Goal: Obtain resource: Obtain resource

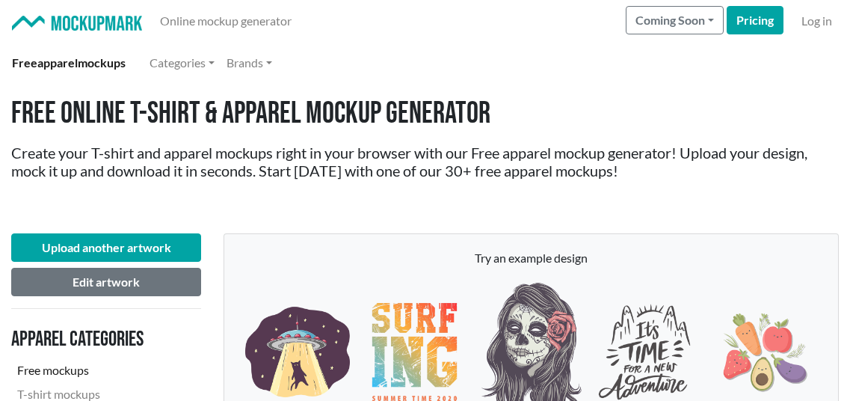
scroll to position [3341, 0]
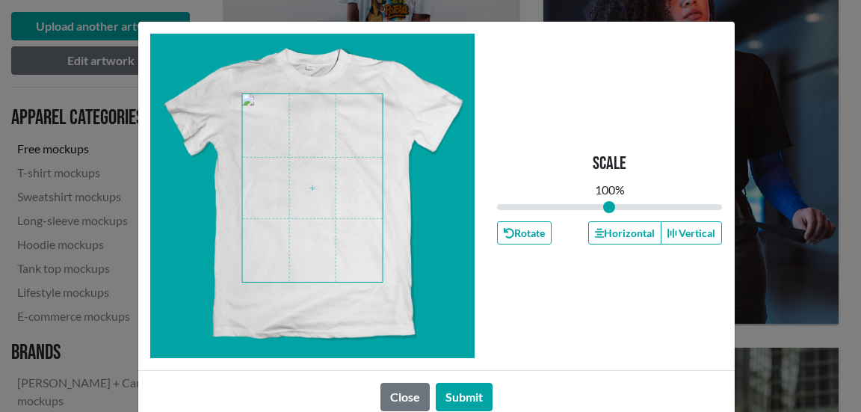
click at [341, 185] on span at bounding box center [312, 188] width 141 height 188
click at [453, 398] on button "Submit" at bounding box center [464, 397] width 57 height 28
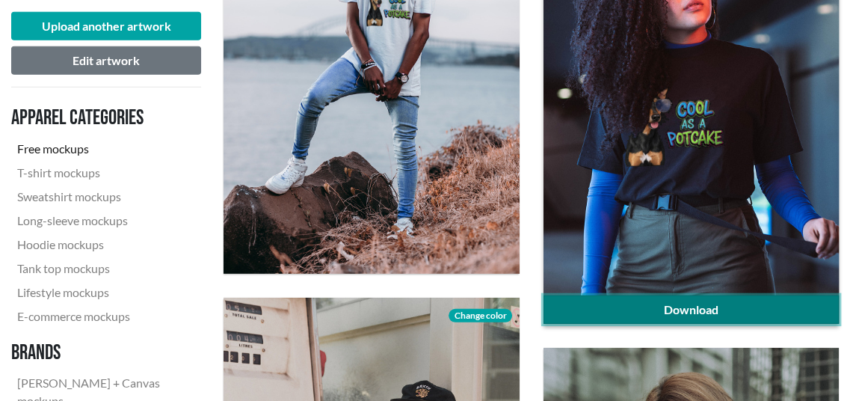
click at [615, 305] on link "Download" at bounding box center [691, 309] width 295 height 28
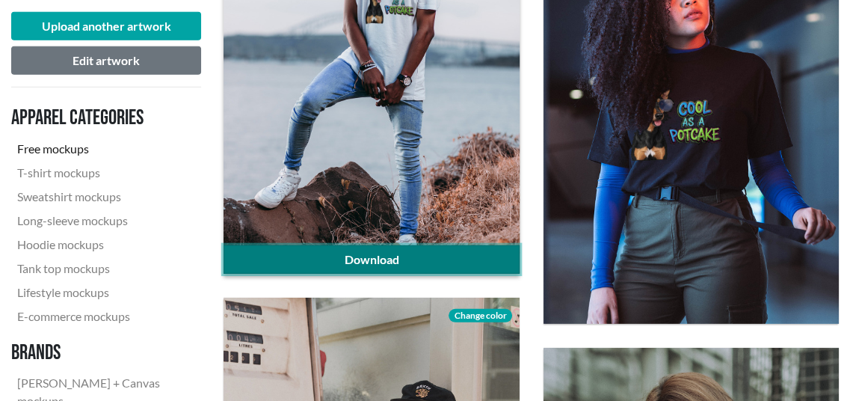
click at [333, 256] on link "Download" at bounding box center [371, 259] width 295 height 28
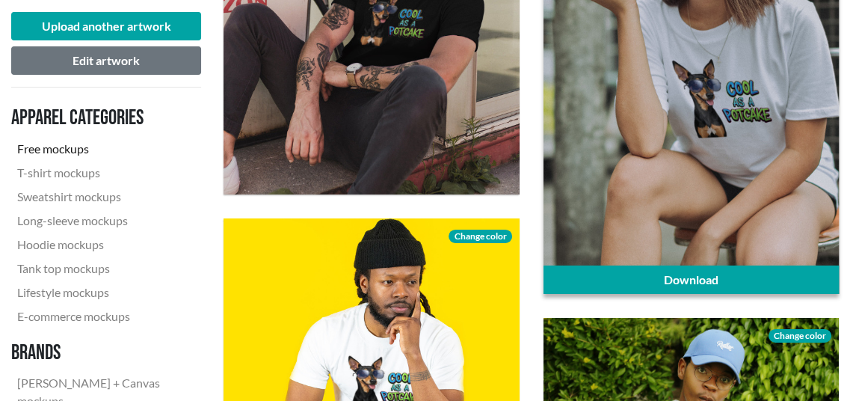
scroll to position [3864, 0]
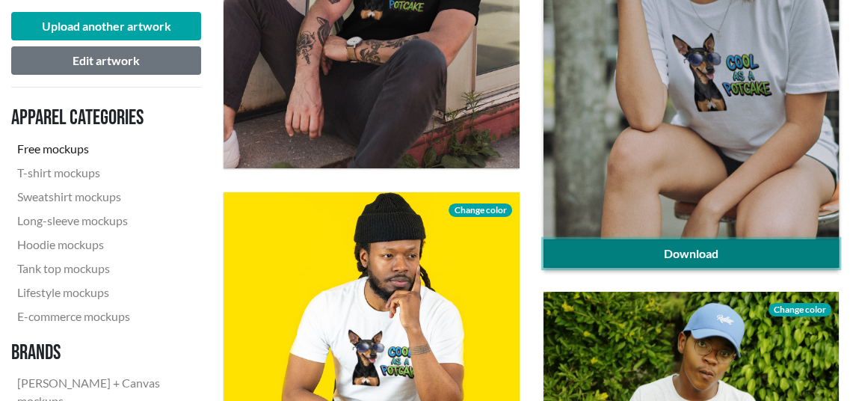
click at [616, 249] on link "Download" at bounding box center [691, 253] width 295 height 28
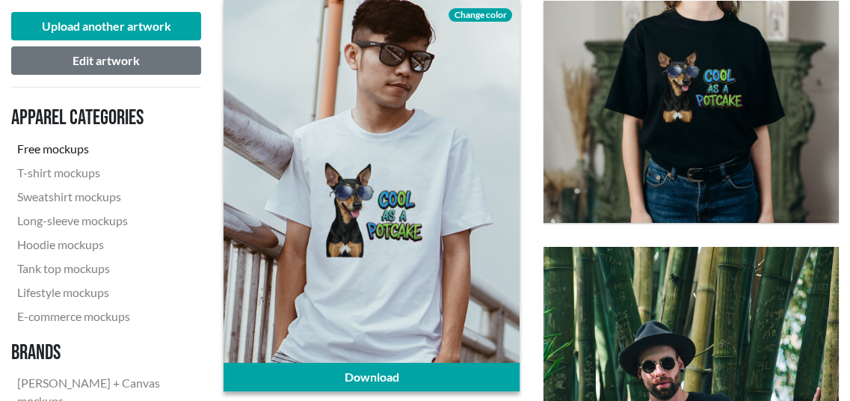
scroll to position [4387, 0]
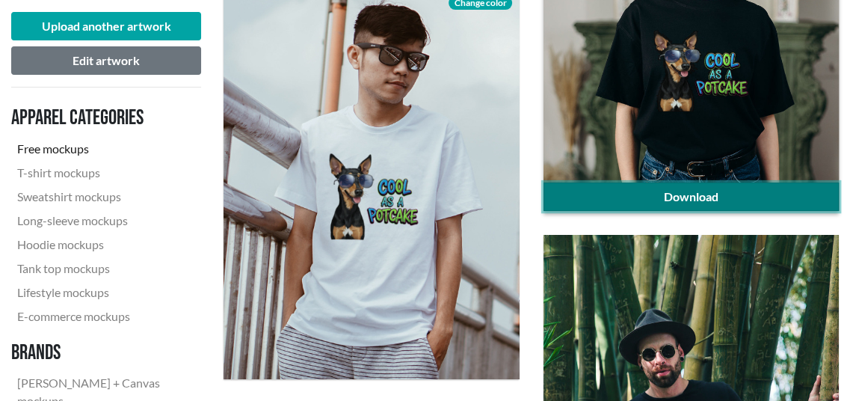
click at [619, 200] on link "Download" at bounding box center [691, 196] width 295 height 28
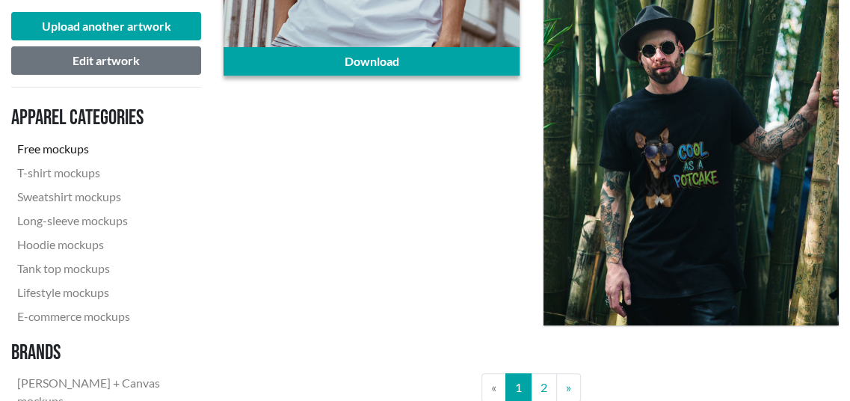
scroll to position [4836, 0]
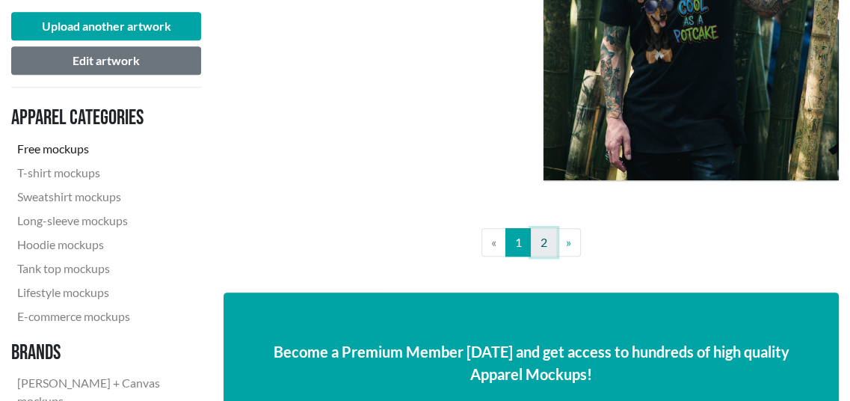
click at [546, 250] on link "2" at bounding box center [544, 242] width 26 height 28
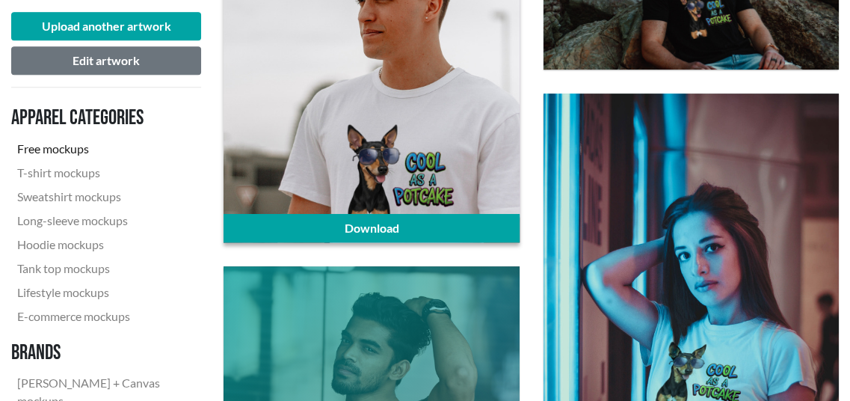
scroll to position [673, 0]
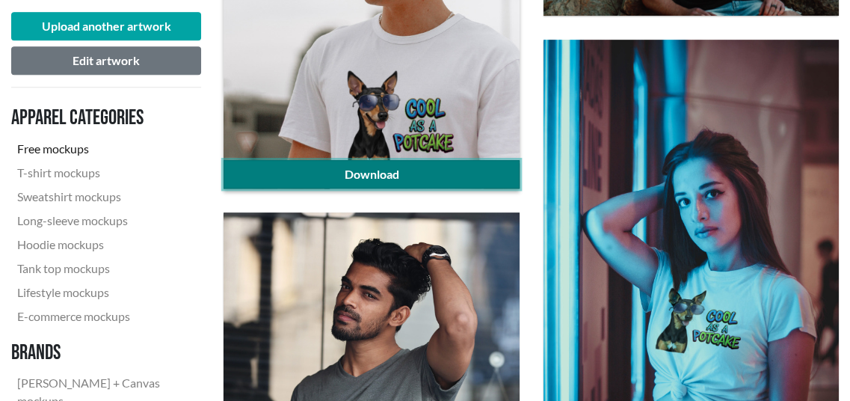
click at [364, 170] on link "Download" at bounding box center [371, 174] width 295 height 28
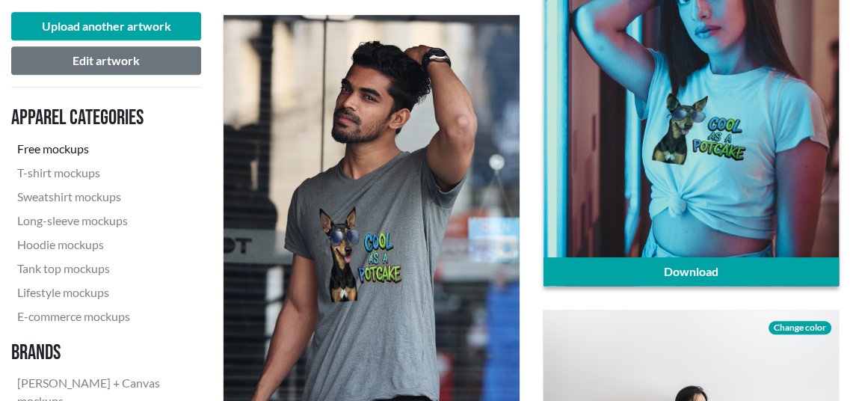
scroll to position [897, 0]
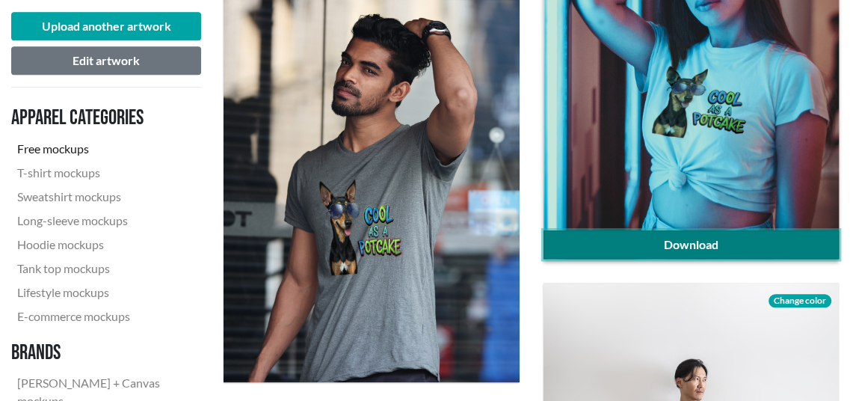
click at [679, 245] on link "Download" at bounding box center [691, 244] width 295 height 28
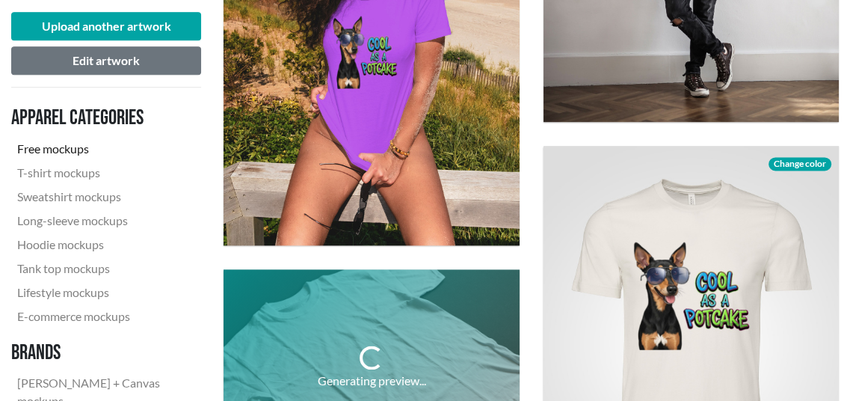
scroll to position [1495, 0]
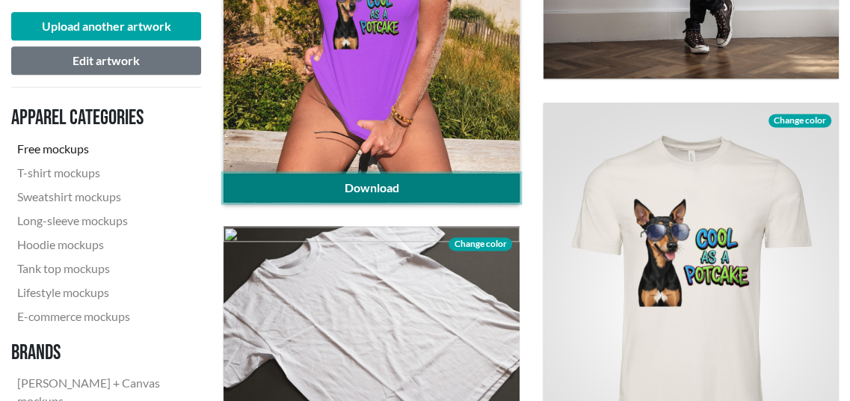
click at [393, 185] on link "Download" at bounding box center [371, 187] width 295 height 28
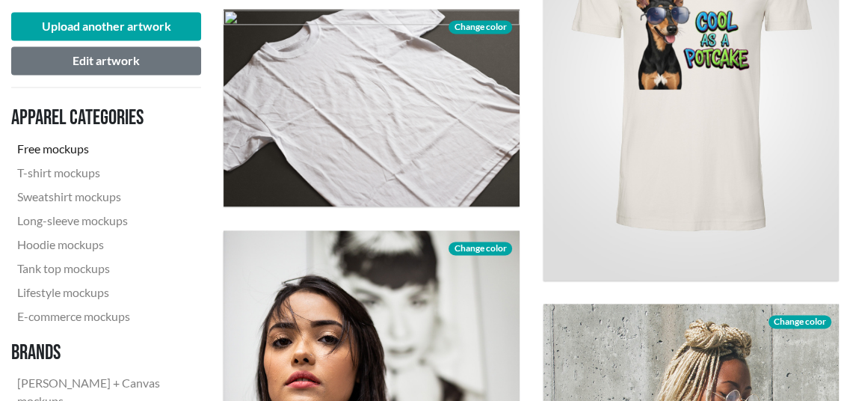
scroll to position [1794, 0]
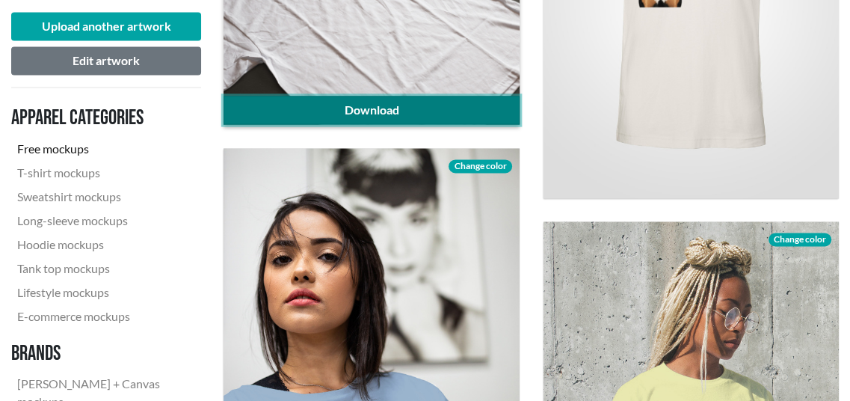
click at [425, 114] on link "Download" at bounding box center [371, 110] width 295 height 28
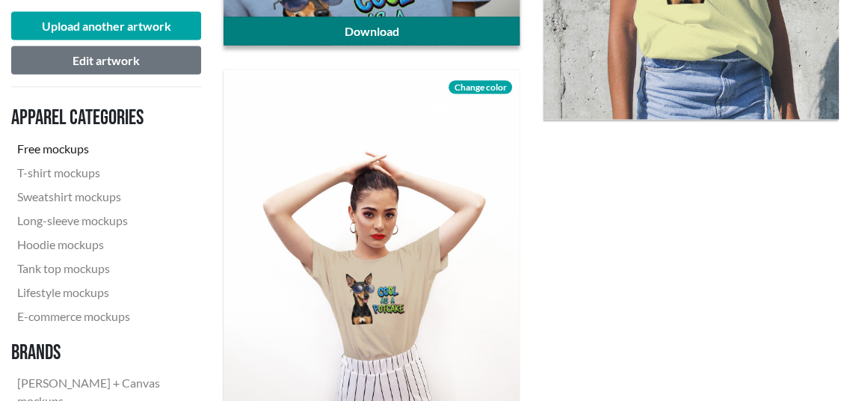
scroll to position [2093, 0]
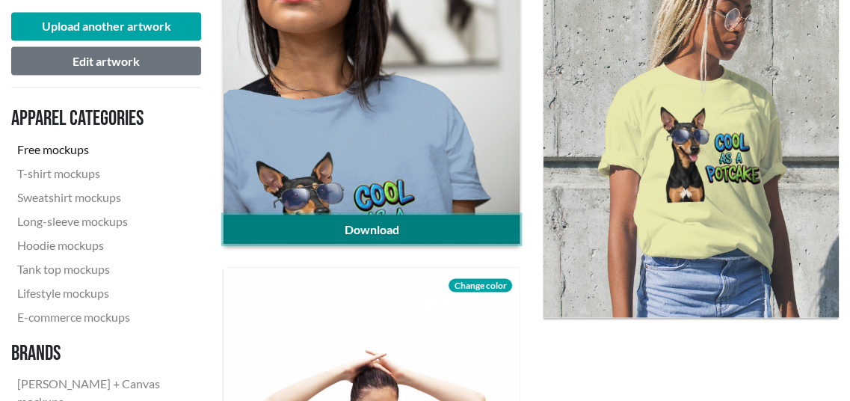
click at [404, 226] on link "Download" at bounding box center [371, 229] width 295 height 28
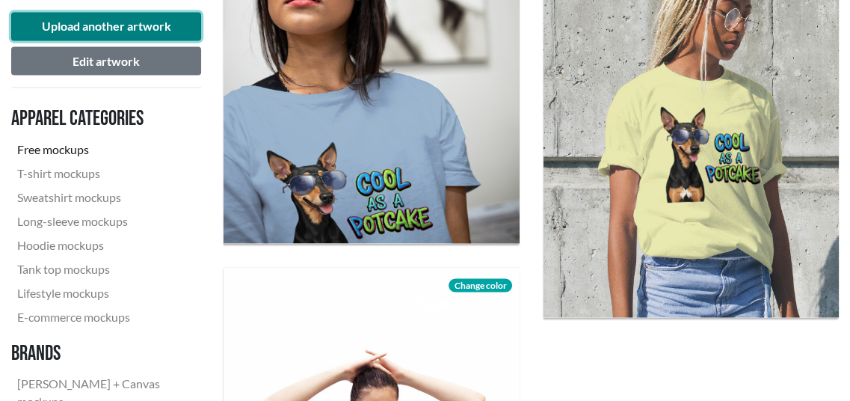
click at [144, 28] on button "Upload another artwork" at bounding box center [106, 26] width 190 height 28
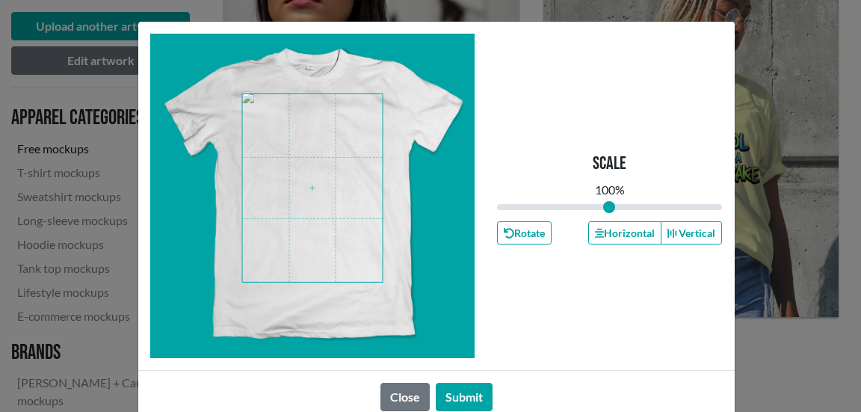
click at [323, 191] on span at bounding box center [312, 188] width 141 height 188
drag, startPoint x: 601, startPoint y: 206, endPoint x: 618, endPoint y: 207, distance: 16.5
type input "1.13"
click at [618, 207] on input "range" at bounding box center [610, 207] width 226 height 16
click at [455, 400] on button "Submit" at bounding box center [464, 397] width 57 height 28
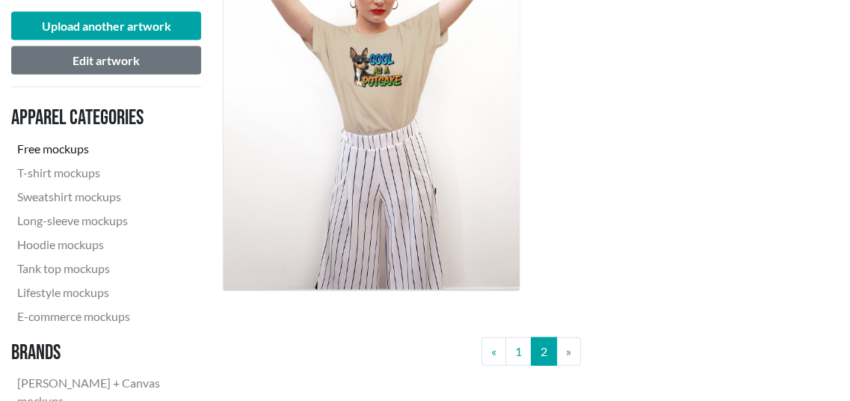
scroll to position [2542, 0]
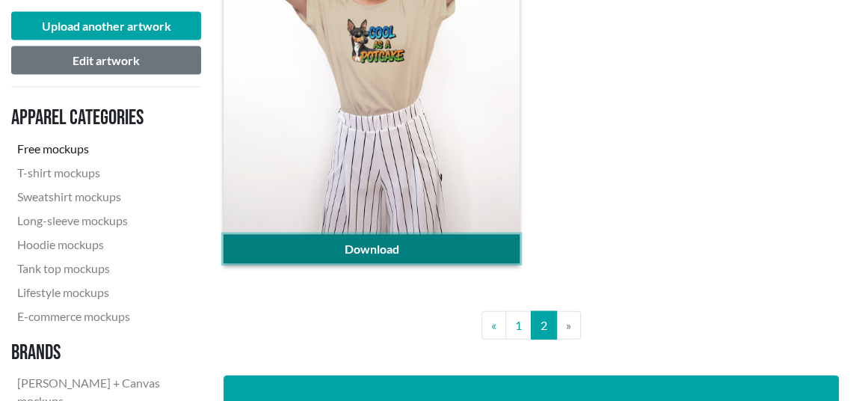
click at [437, 253] on link "Download" at bounding box center [371, 249] width 295 height 28
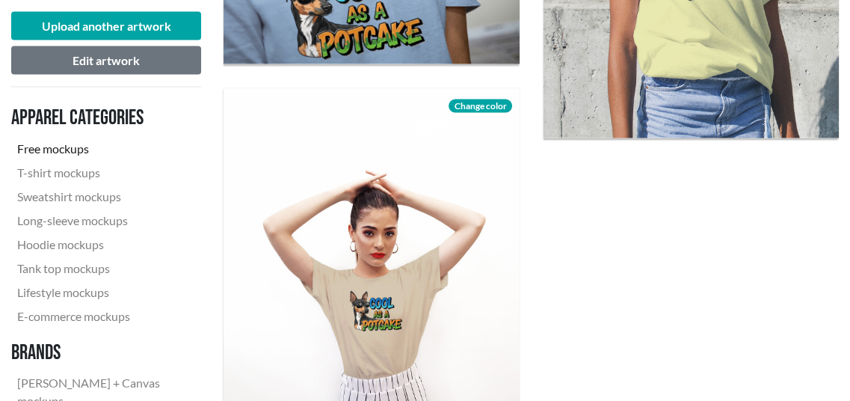
scroll to position [2243, 0]
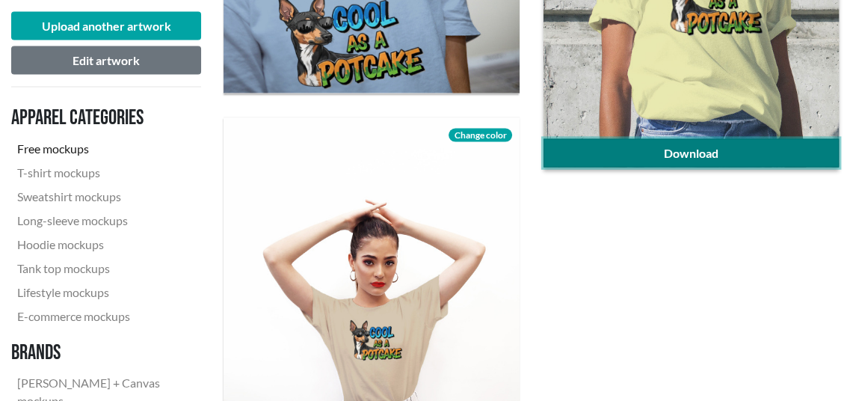
click at [679, 150] on link "Download" at bounding box center [691, 153] width 295 height 28
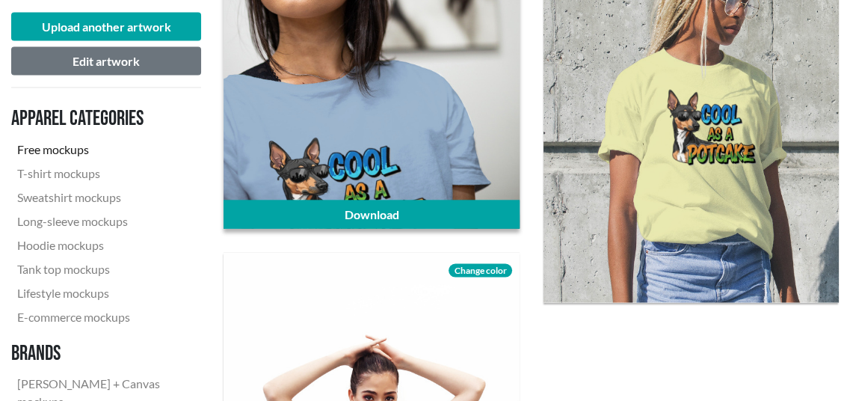
scroll to position [2093, 0]
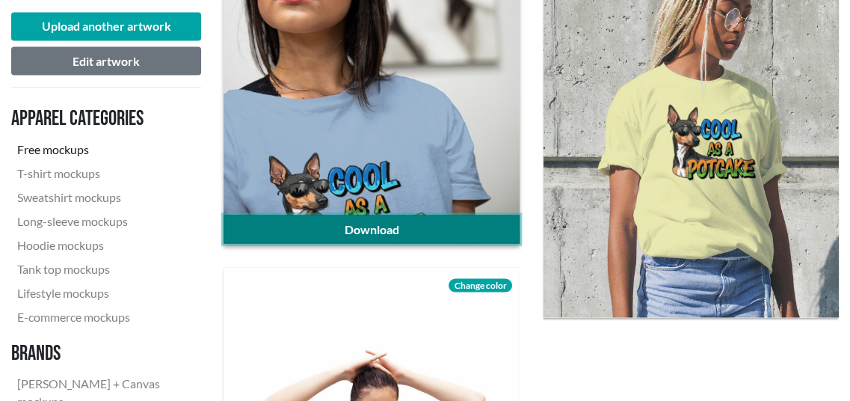
click at [308, 218] on link "Download" at bounding box center [371, 229] width 295 height 28
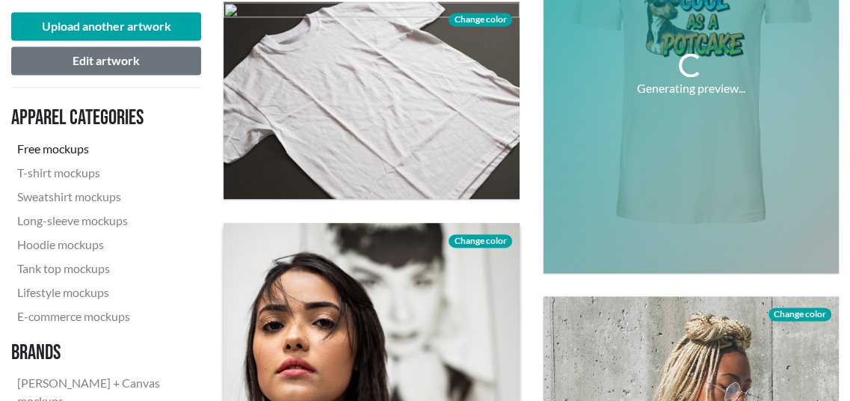
scroll to position [1645, 0]
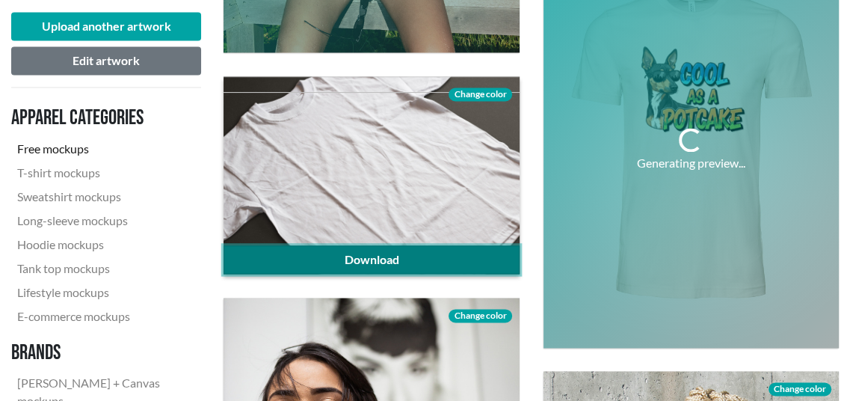
click at [324, 253] on link "Download" at bounding box center [371, 259] width 295 height 28
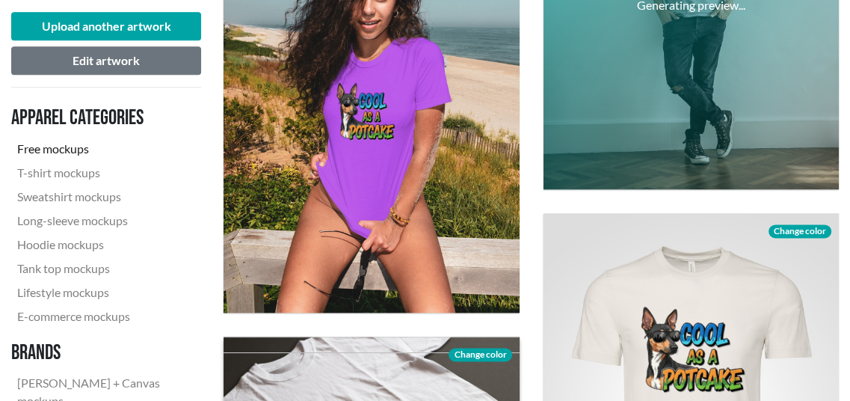
scroll to position [1346, 0]
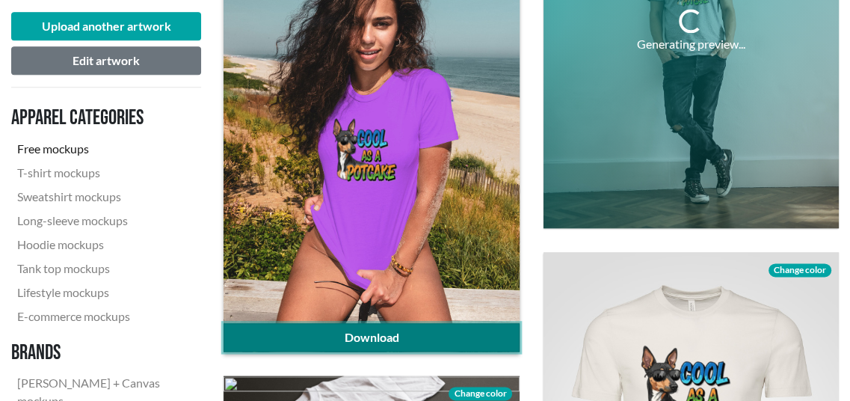
click at [322, 331] on link "Download" at bounding box center [371, 337] width 295 height 28
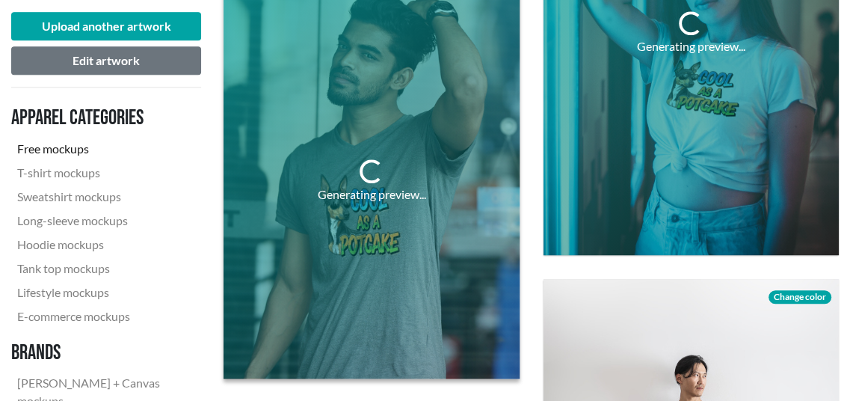
scroll to position [972, 0]
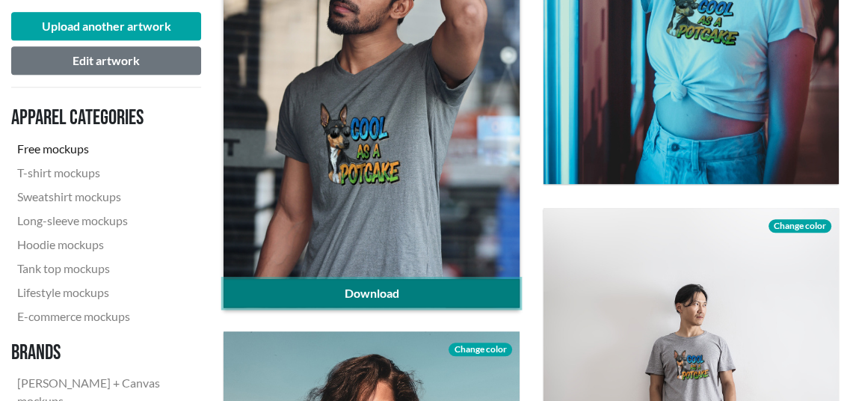
click at [362, 289] on link "Download" at bounding box center [371, 293] width 295 height 28
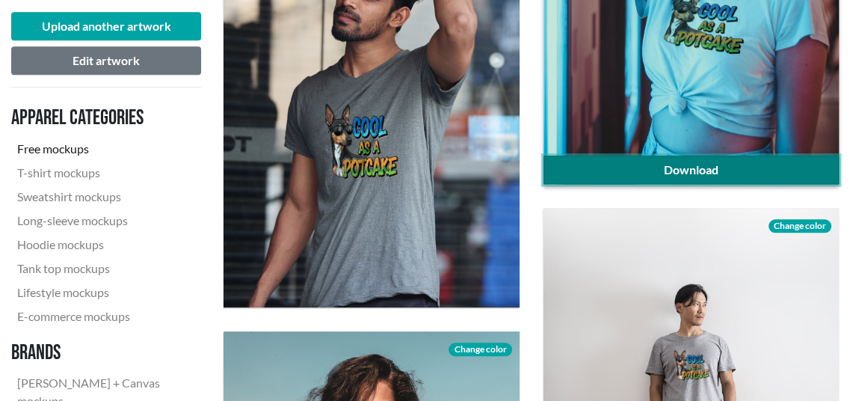
click at [666, 167] on link "Download" at bounding box center [691, 170] width 295 height 28
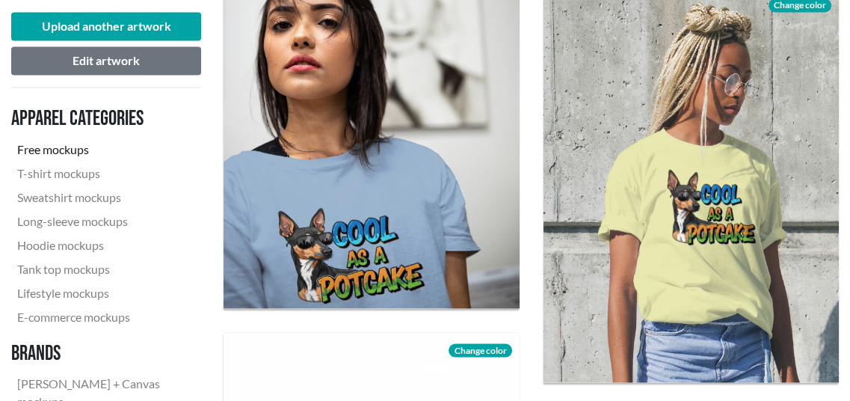
scroll to position [2168, 0]
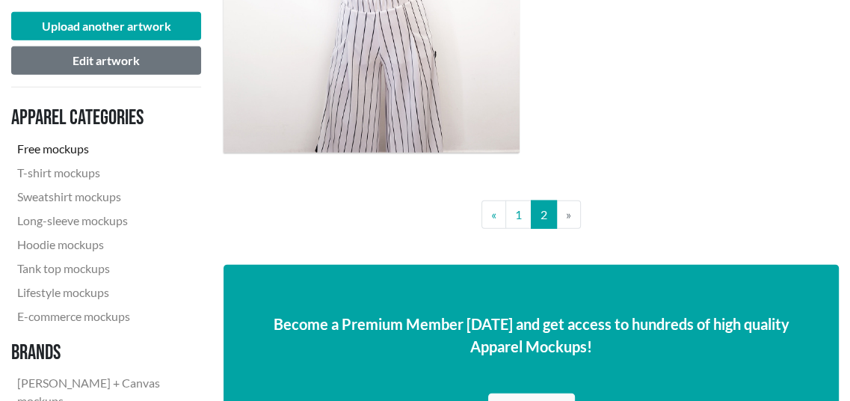
scroll to position [2766, 0]
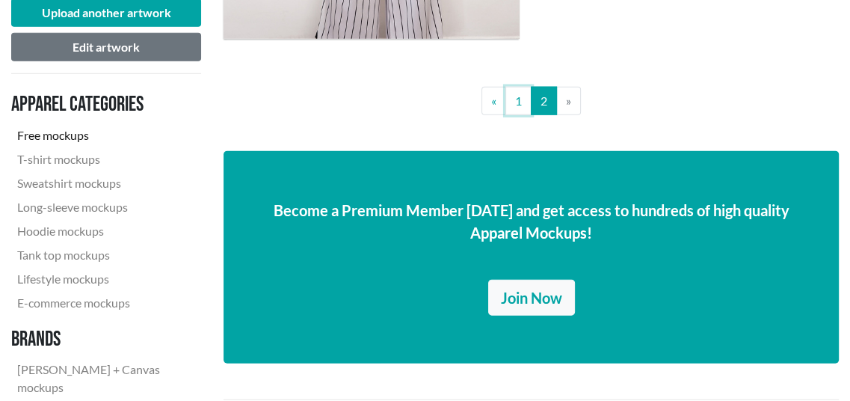
click at [520, 102] on link "1" at bounding box center [518, 101] width 26 height 28
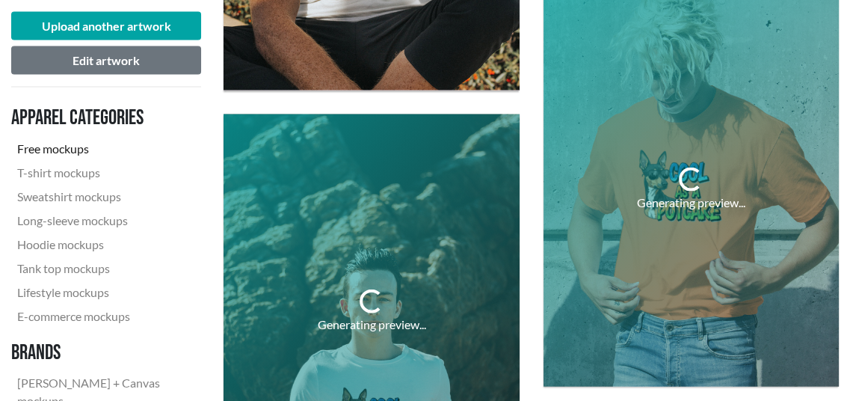
scroll to position [2542, 0]
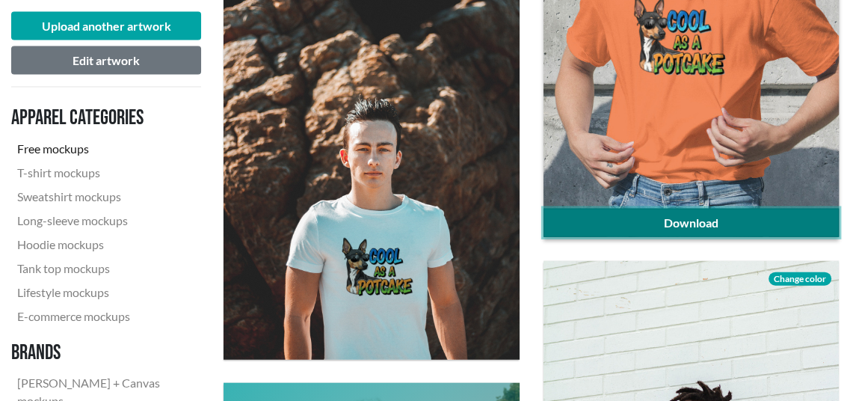
click at [710, 221] on link "Download" at bounding box center [691, 223] width 295 height 28
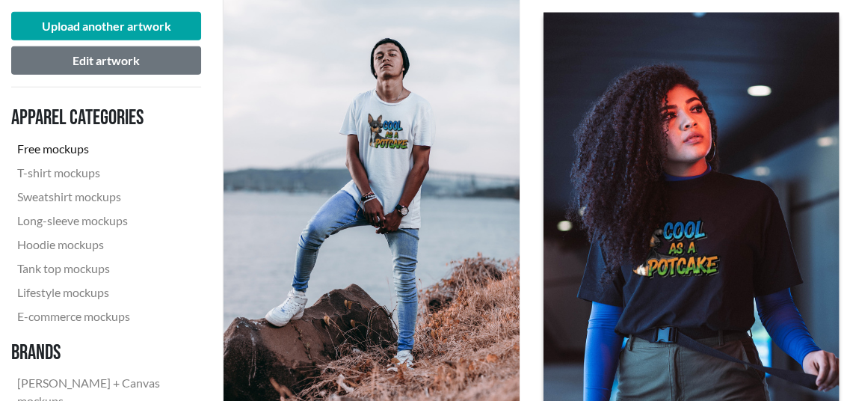
scroll to position [3290, 0]
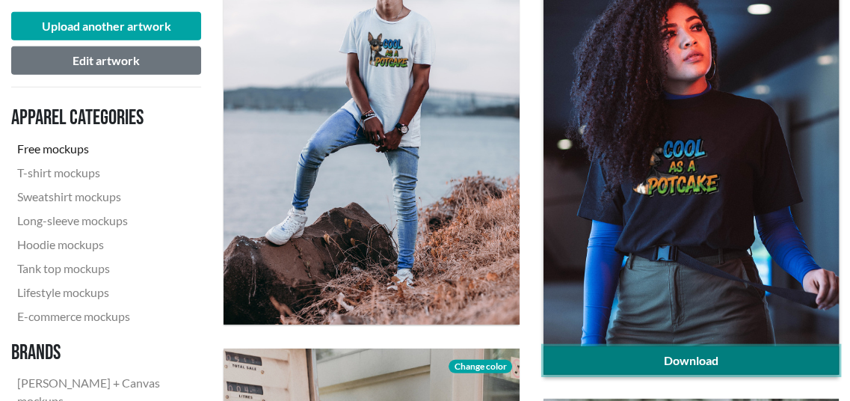
click at [771, 352] on link "Download" at bounding box center [691, 360] width 295 height 28
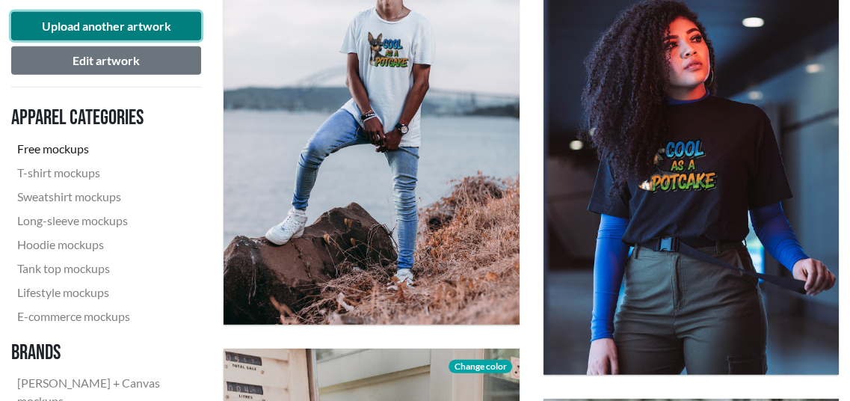
click at [162, 22] on button "Upload another artwork" at bounding box center [106, 26] width 190 height 28
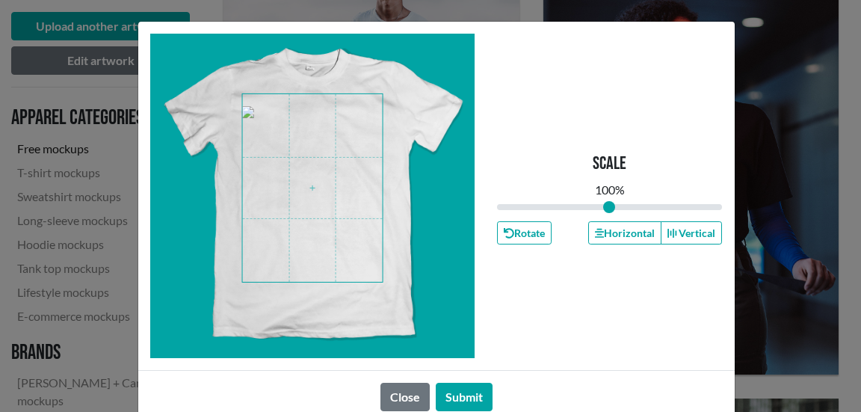
click at [321, 215] on span at bounding box center [312, 188] width 141 height 188
click at [463, 396] on button "Submit" at bounding box center [464, 397] width 57 height 28
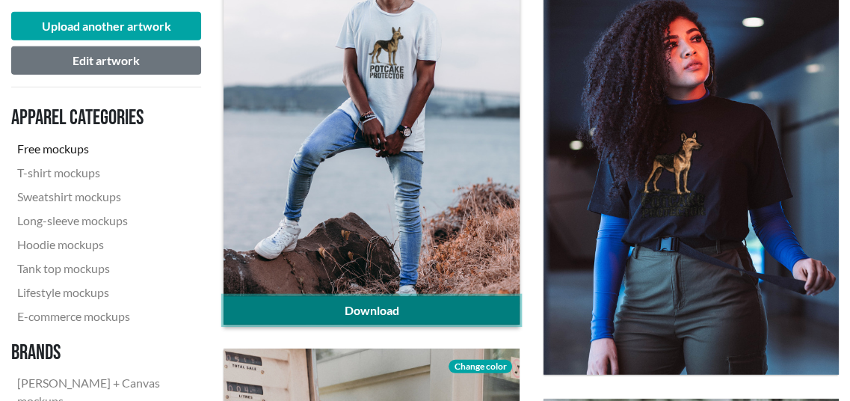
click at [393, 310] on link "Download" at bounding box center [371, 310] width 295 height 28
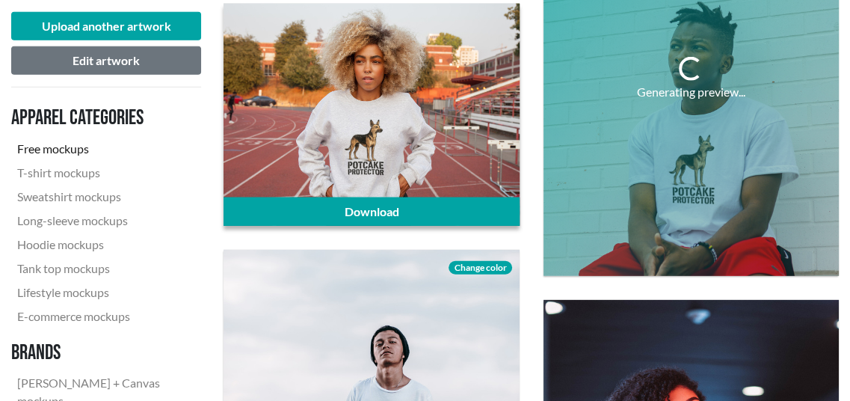
scroll to position [2916, 0]
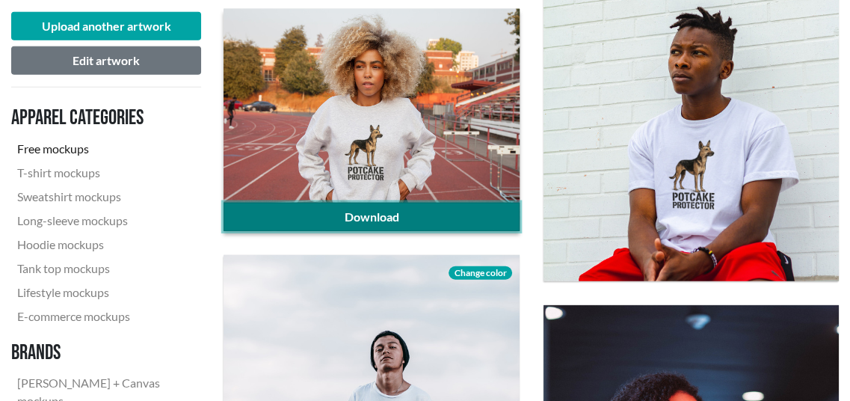
click at [357, 208] on link "Download" at bounding box center [371, 217] width 295 height 28
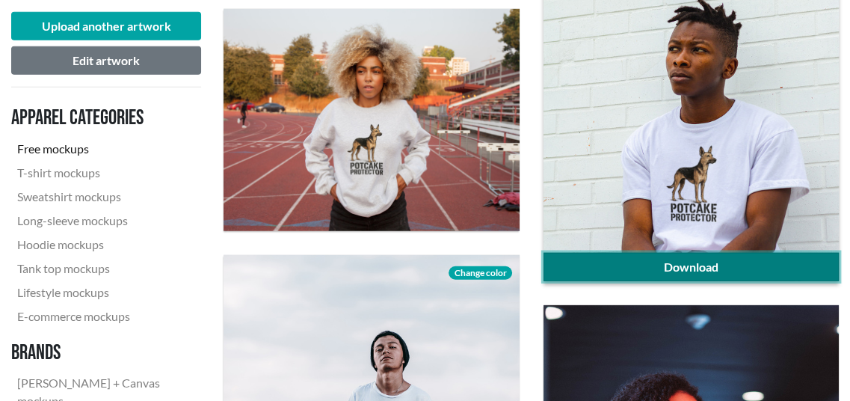
click at [727, 259] on link "Download" at bounding box center [691, 267] width 295 height 28
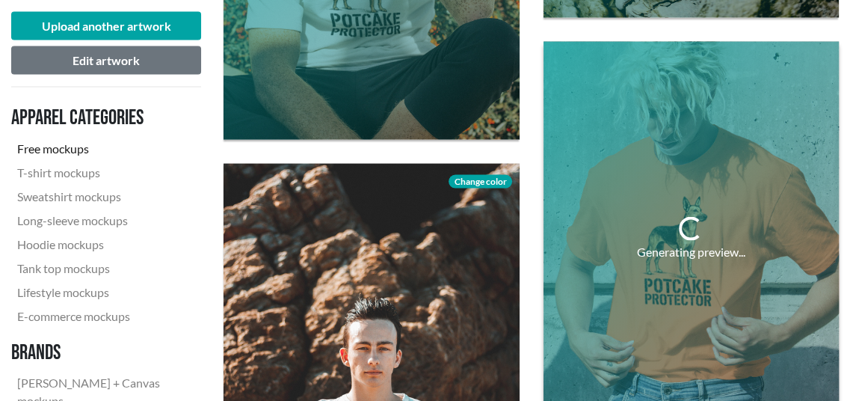
scroll to position [2243, 0]
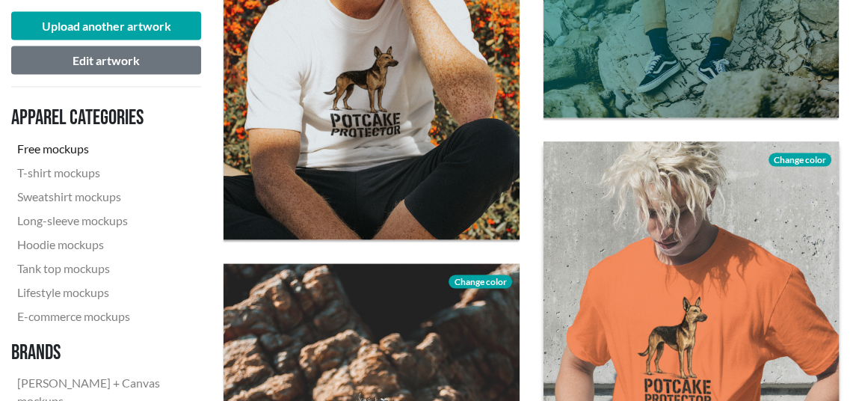
click at [811, 156] on span "Change color" at bounding box center [800, 159] width 63 height 13
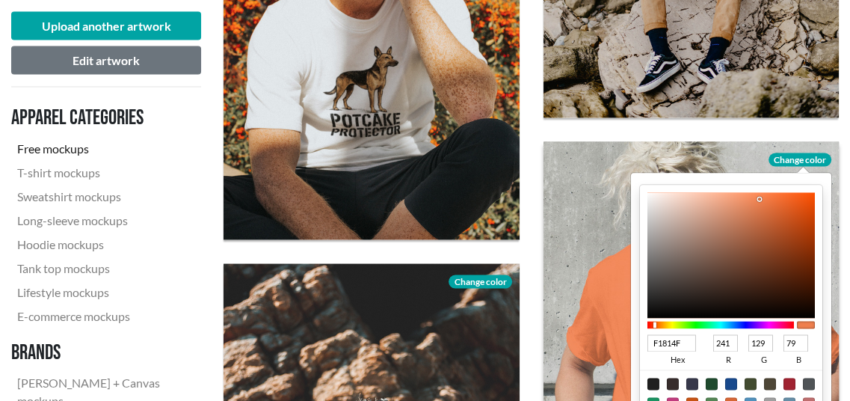
type input "4FDBF1"
type input "79"
type input "219"
type input "241"
click at [723, 325] on div at bounding box center [720, 324] width 147 height 7
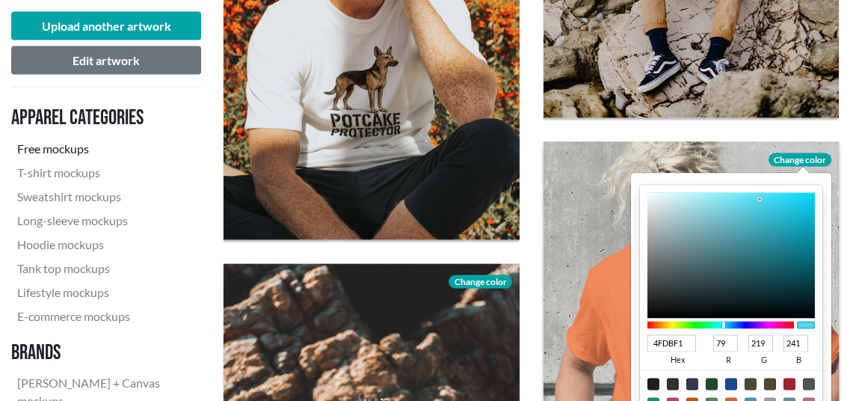
type input "B5E2E9"
type input "181"
type input "226"
type input "233"
click at [684, 203] on div at bounding box center [730, 255] width 167 height 126
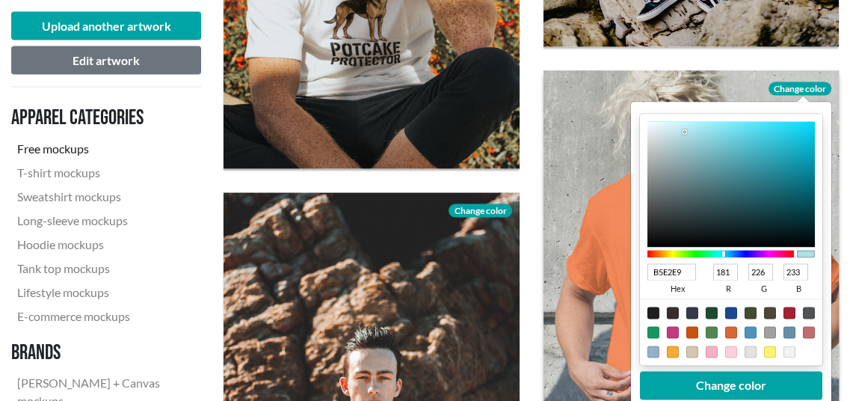
scroll to position [2318, 0]
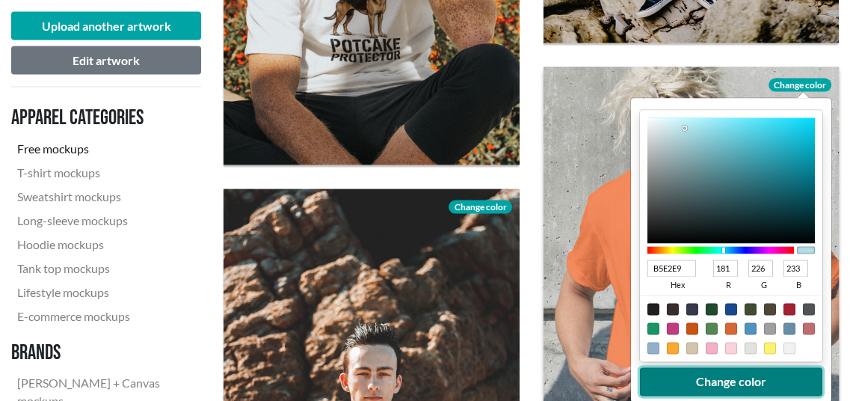
click at [751, 384] on button "Change color" at bounding box center [730, 381] width 182 height 28
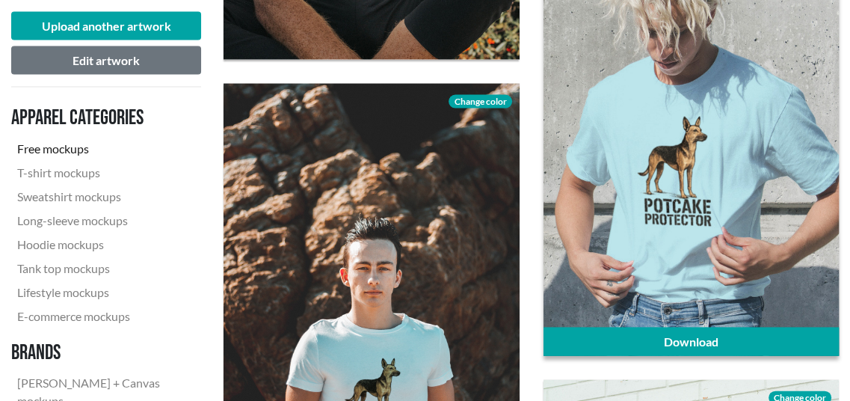
scroll to position [2467, 0]
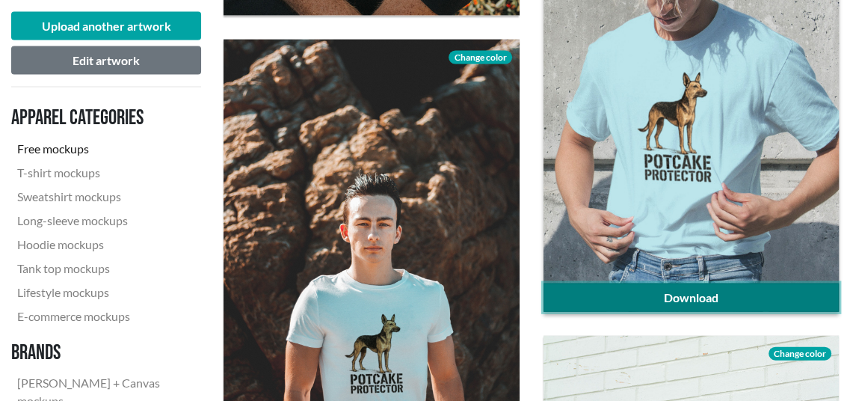
click at [715, 295] on link "Download" at bounding box center [691, 297] width 295 height 28
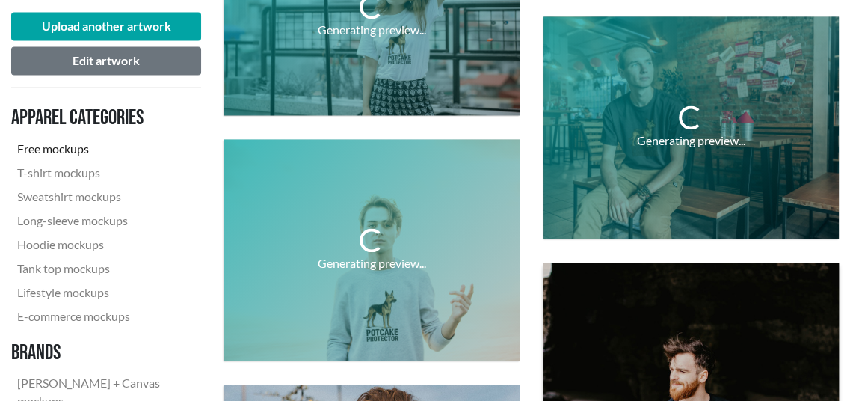
scroll to position [1645, 0]
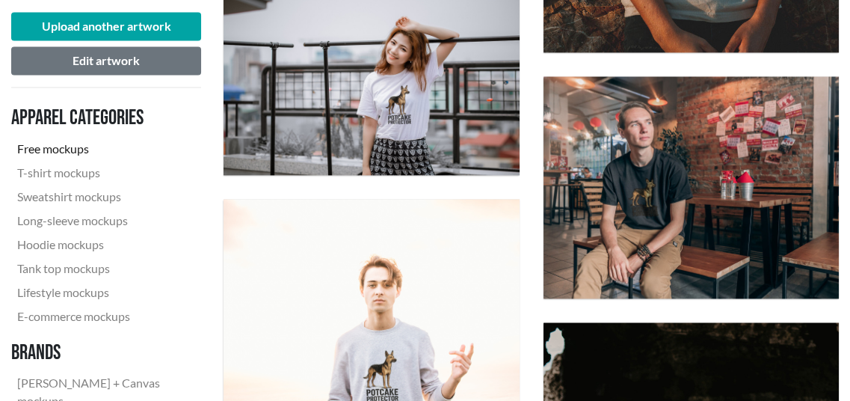
click at [200, 134] on nav "Apparel categories Free mockups T-shirt mockups Sweatshirt mockups Long-sleeve …" at bounding box center [106, 294] width 190 height 391
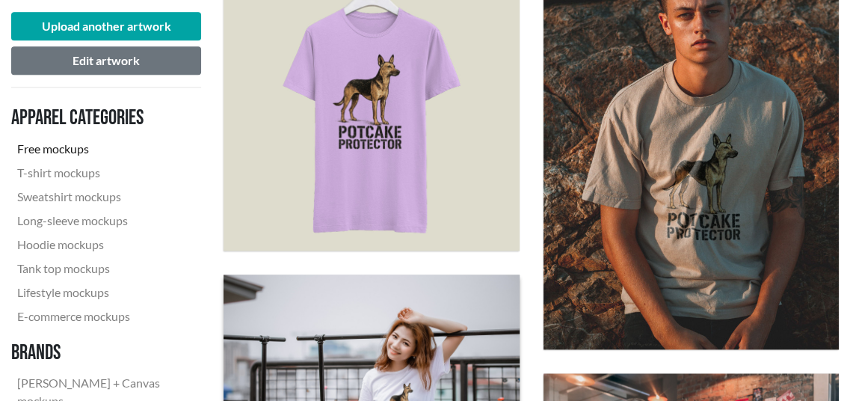
scroll to position [1346, 0]
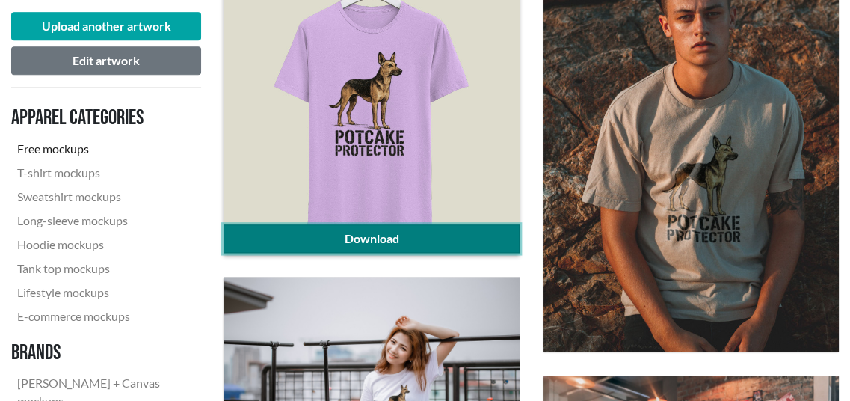
click at [430, 236] on link "Download" at bounding box center [371, 238] width 295 height 28
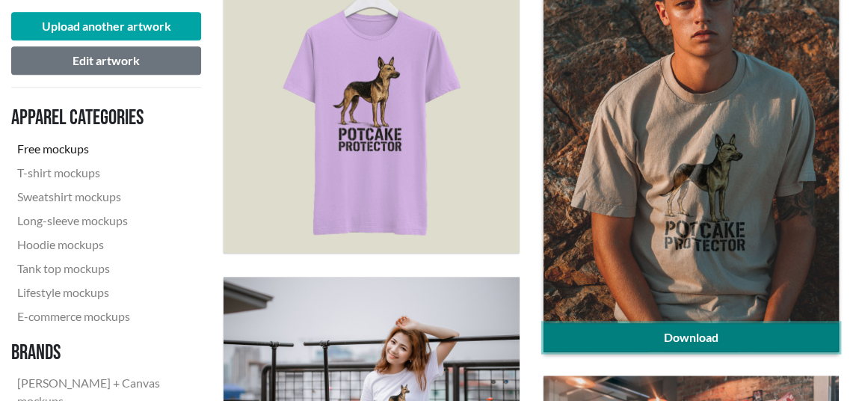
click at [656, 335] on link "Download" at bounding box center [691, 337] width 295 height 28
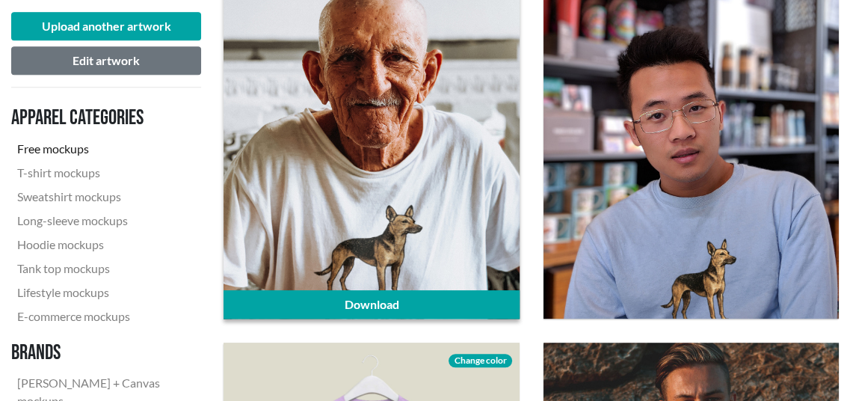
scroll to position [972, 0]
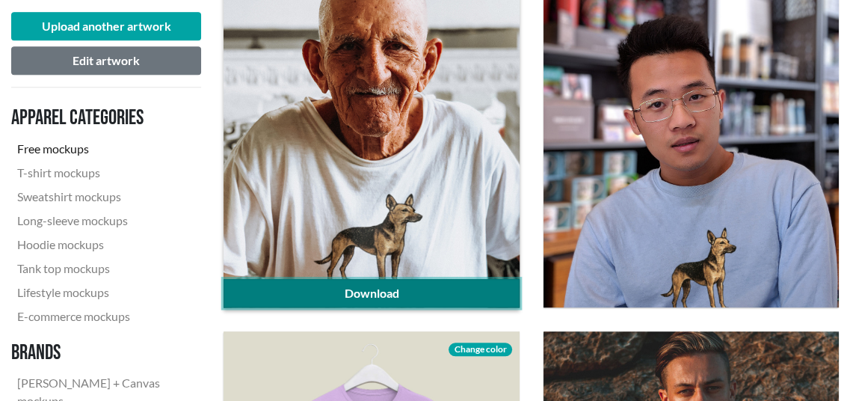
click at [351, 289] on link "Download" at bounding box center [371, 293] width 295 height 28
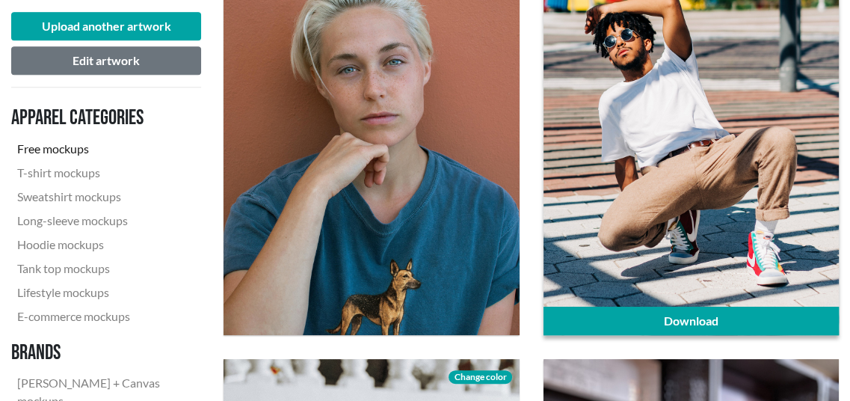
scroll to position [523, 0]
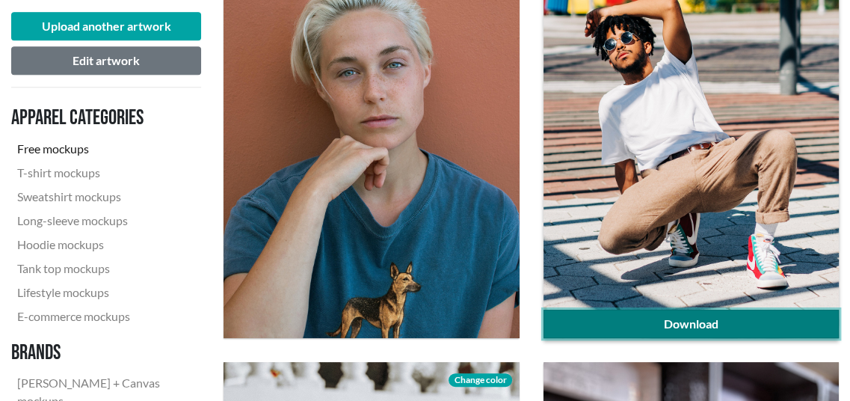
click at [733, 320] on link "Download" at bounding box center [691, 324] width 295 height 28
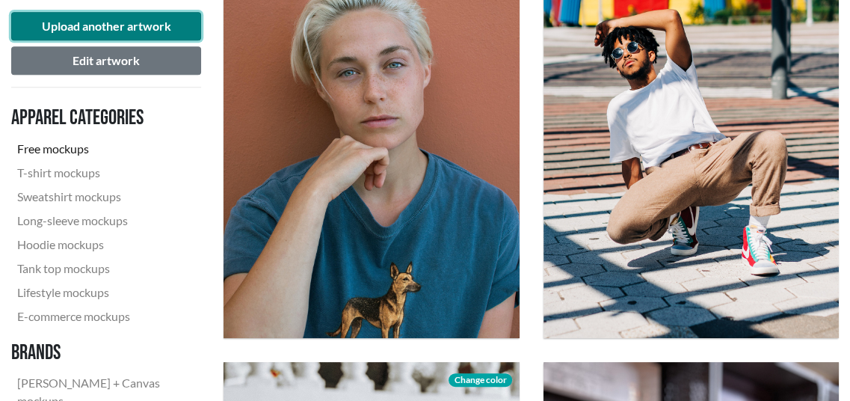
click at [121, 31] on button "Upload another artwork" at bounding box center [106, 26] width 190 height 28
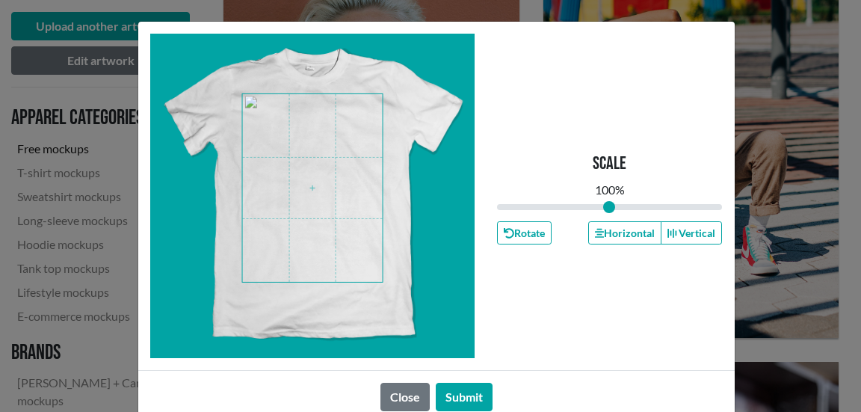
click at [330, 203] on span at bounding box center [312, 188] width 141 height 188
click at [691, 391] on div "Close Submit" at bounding box center [436, 396] width 597 height 53
drag, startPoint x: 604, startPoint y: 209, endPoint x: 616, endPoint y: 209, distance: 12.0
type input "1.12"
click at [616, 209] on input "range" at bounding box center [610, 207] width 226 height 16
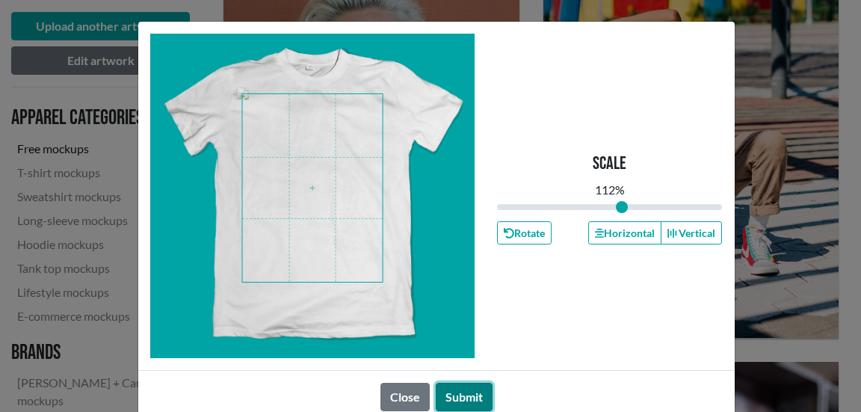
click at [452, 397] on button "Submit" at bounding box center [464, 397] width 57 height 28
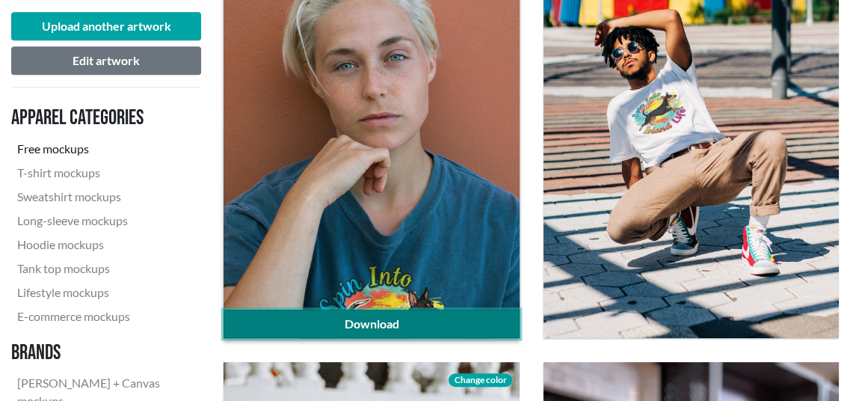
click at [469, 321] on link "Download" at bounding box center [371, 324] width 295 height 28
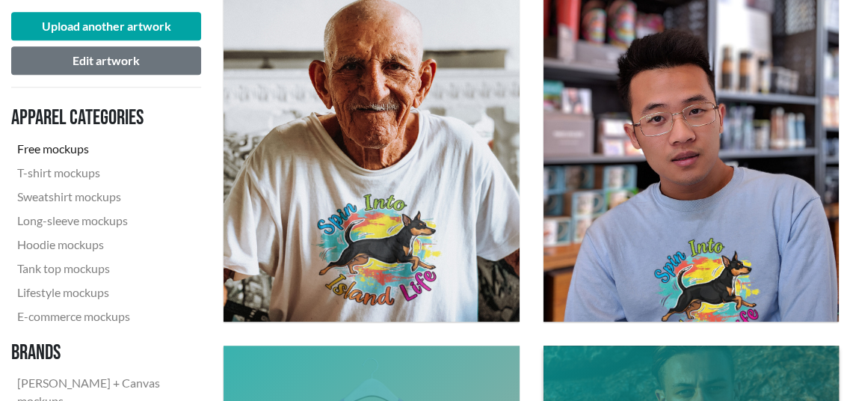
scroll to position [1047, 0]
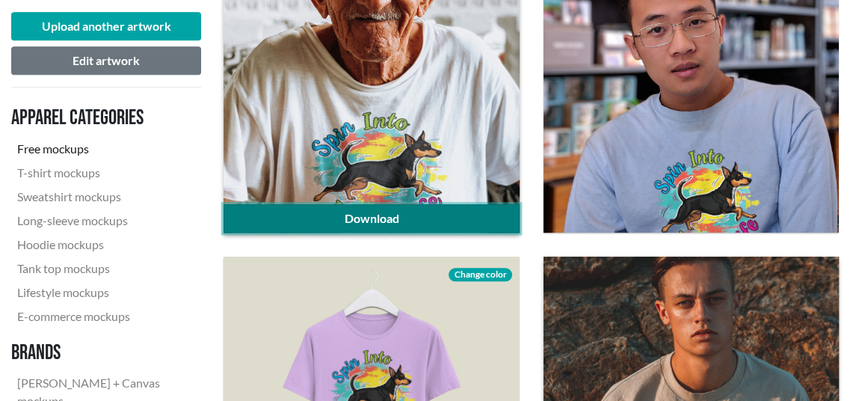
click at [383, 218] on link "Download" at bounding box center [371, 218] width 295 height 28
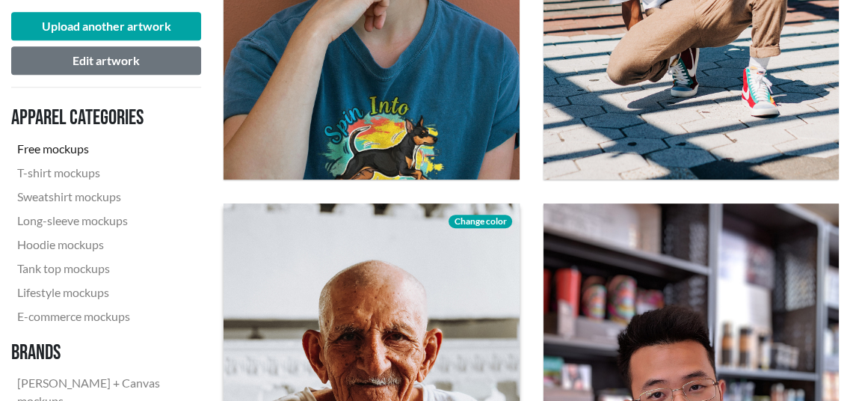
scroll to position [673, 0]
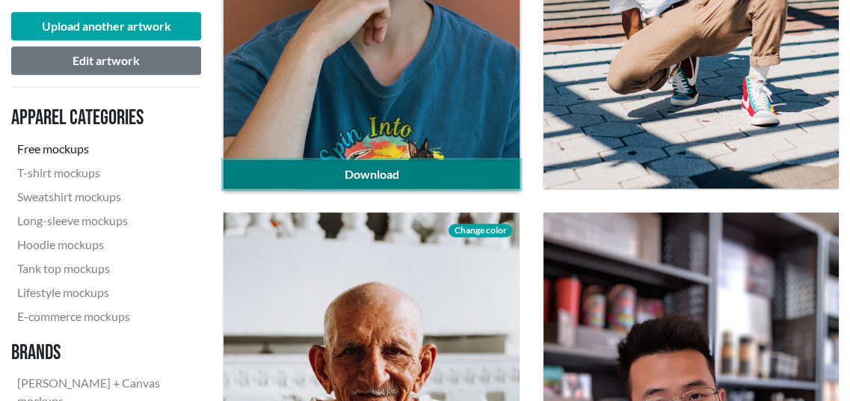
click at [424, 175] on link "Download" at bounding box center [371, 174] width 295 height 28
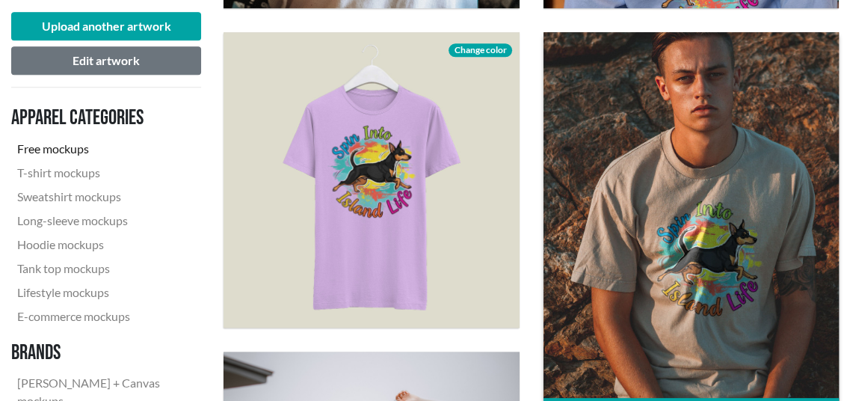
scroll to position [1421, 0]
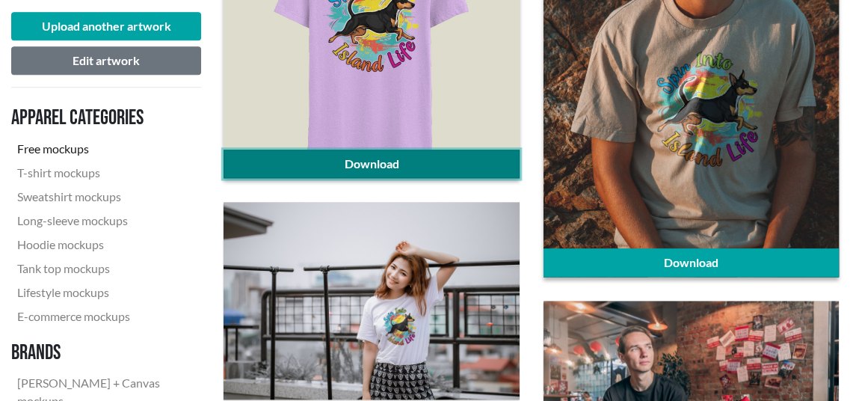
click at [435, 168] on link "Download" at bounding box center [371, 164] width 295 height 28
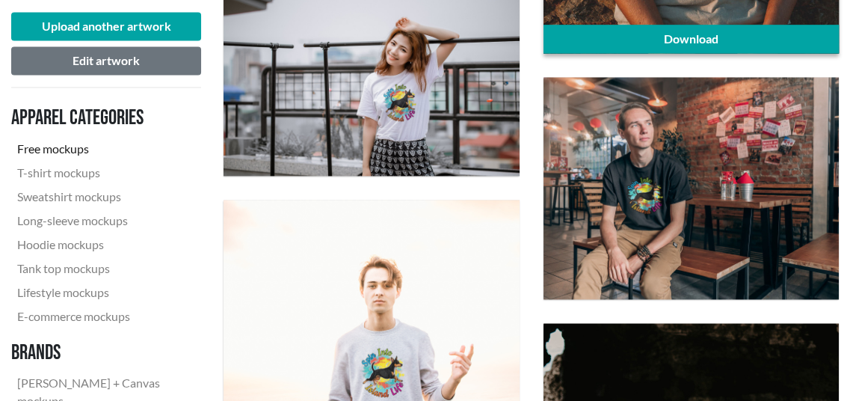
scroll to position [1720, 0]
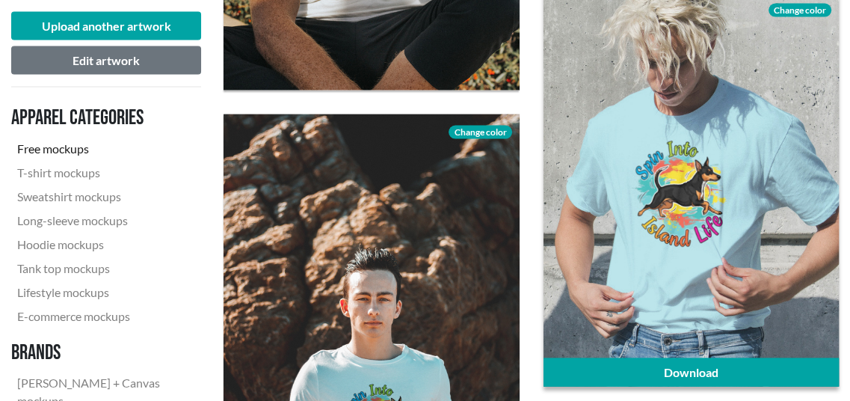
scroll to position [2467, 0]
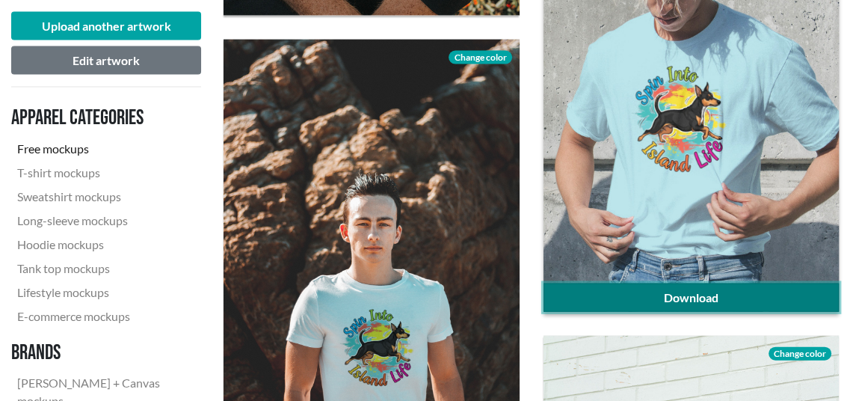
click at [713, 301] on link "Download" at bounding box center [691, 297] width 295 height 28
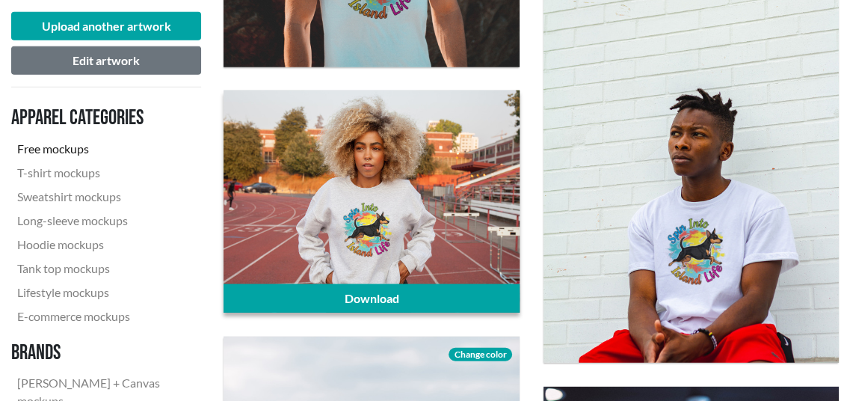
scroll to position [2916, 0]
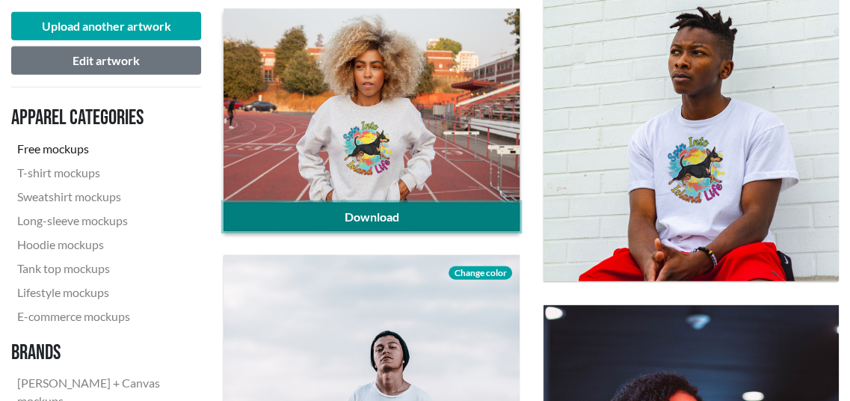
click at [446, 221] on link "Download" at bounding box center [371, 217] width 295 height 28
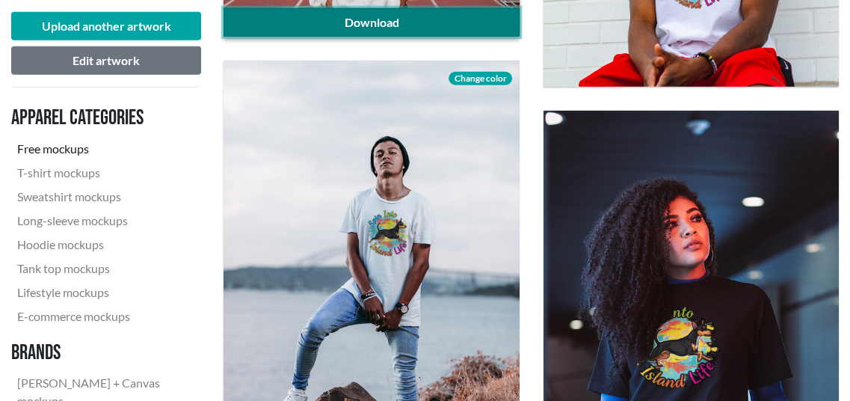
scroll to position [3140, 0]
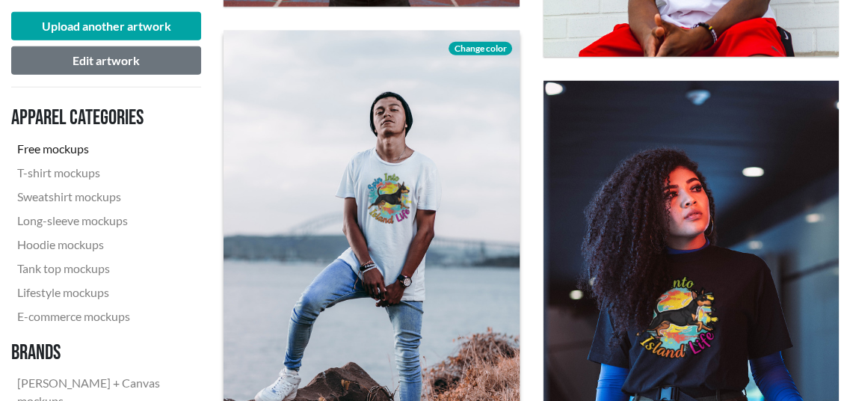
click at [497, 49] on span "Change color" at bounding box center [480, 48] width 63 height 13
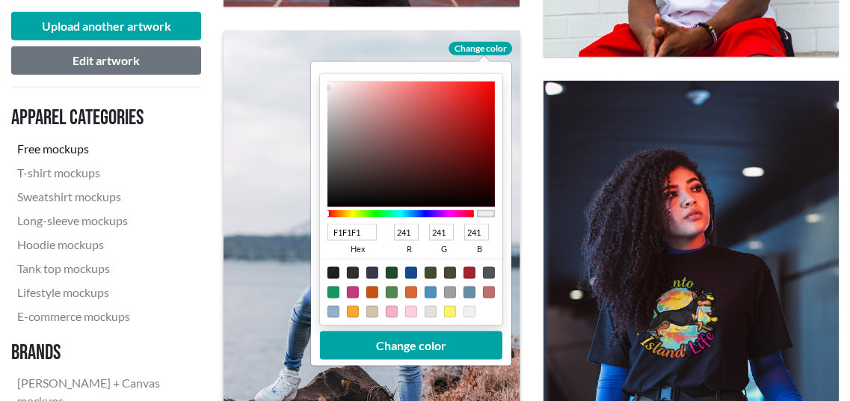
click at [374, 313] on div at bounding box center [372, 312] width 12 height 12
type input "D3C4AD"
type input "211"
type input "196"
type input "173"
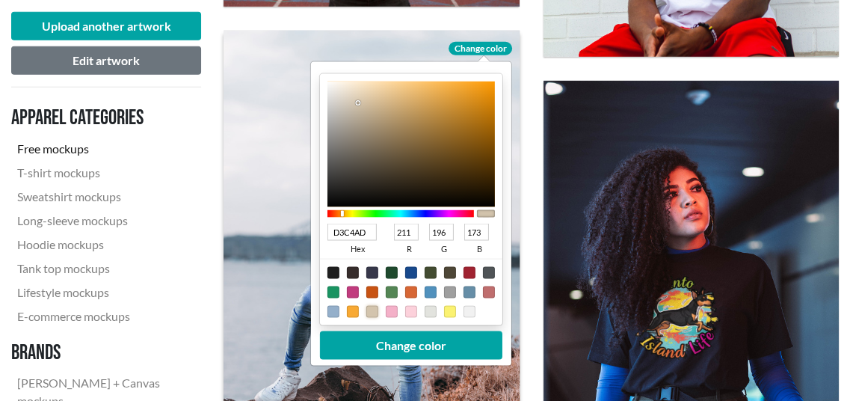
type input "F9AC36"
type input "249"
type input "172"
type input "54"
click at [458, 84] on div at bounding box center [410, 144] width 167 height 126
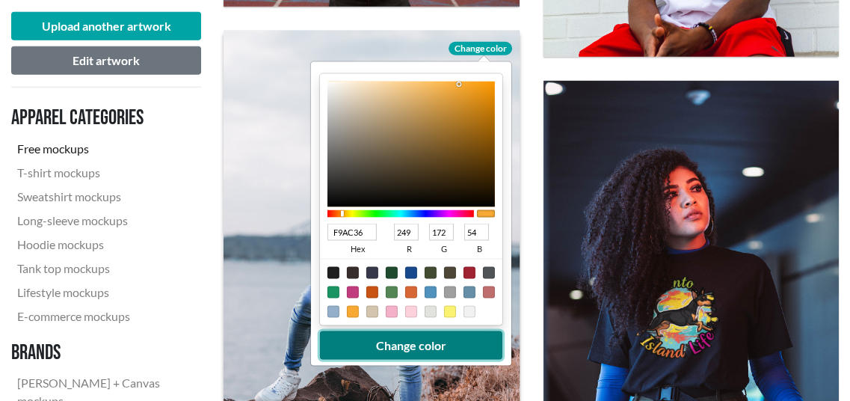
click at [401, 344] on button "Change color" at bounding box center [411, 345] width 182 height 28
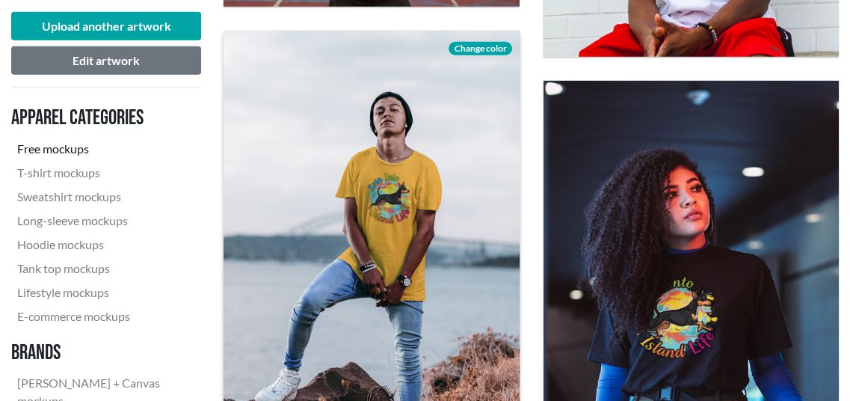
scroll to position [3215, 0]
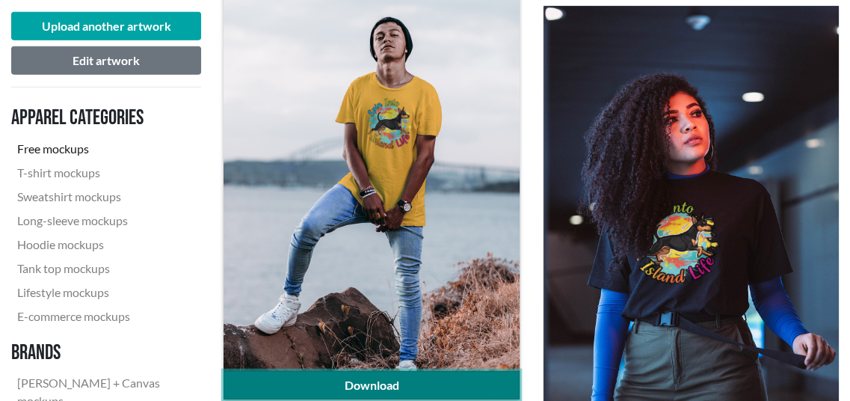
click at [387, 378] on link "Download" at bounding box center [371, 385] width 295 height 28
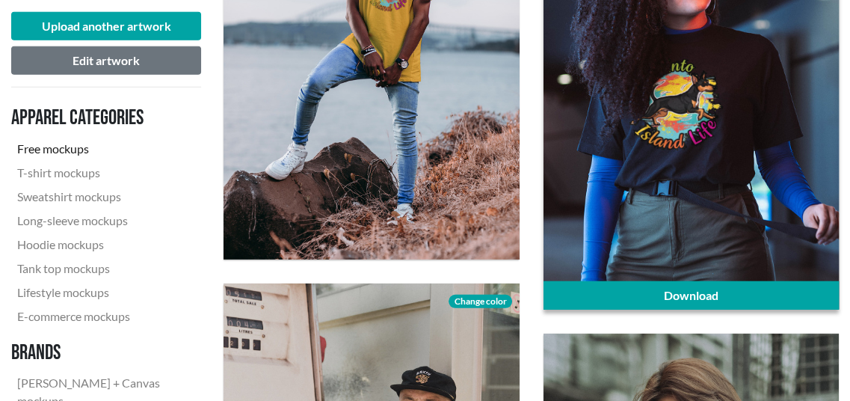
scroll to position [3364, 0]
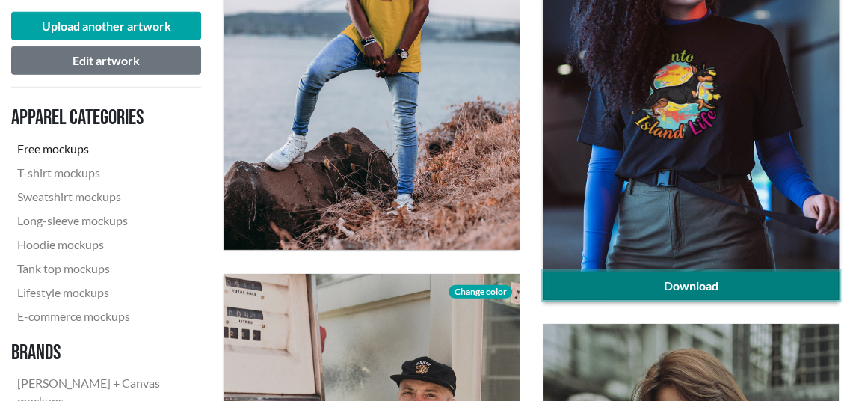
click at [677, 287] on link "Download" at bounding box center [691, 285] width 295 height 28
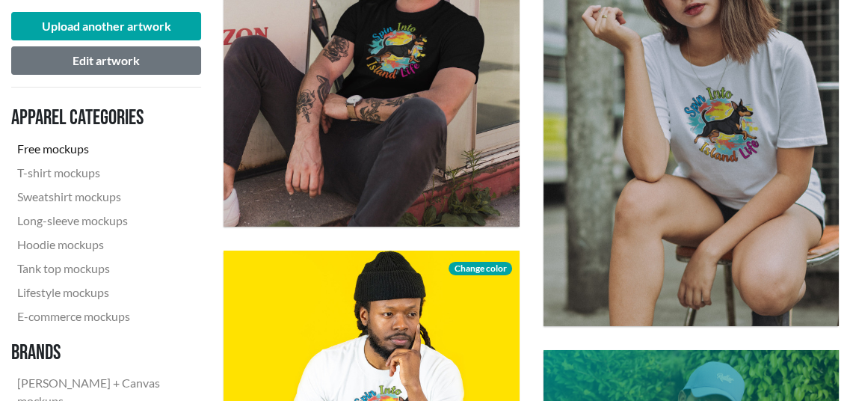
scroll to position [3813, 0]
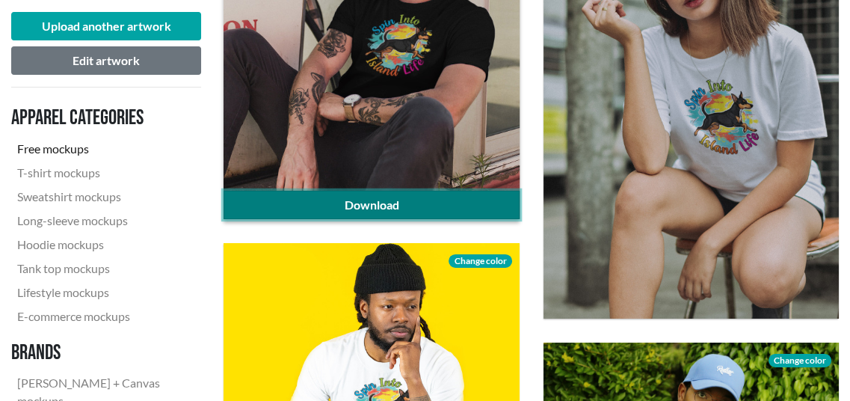
click at [469, 207] on link "Download" at bounding box center [371, 205] width 295 height 28
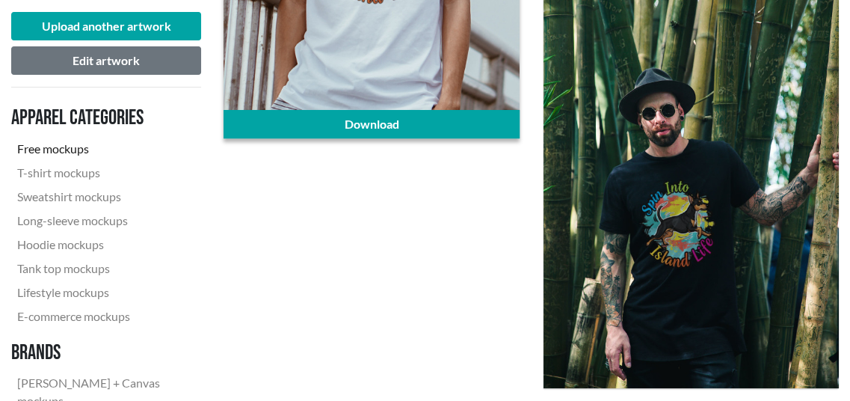
scroll to position [4659, 0]
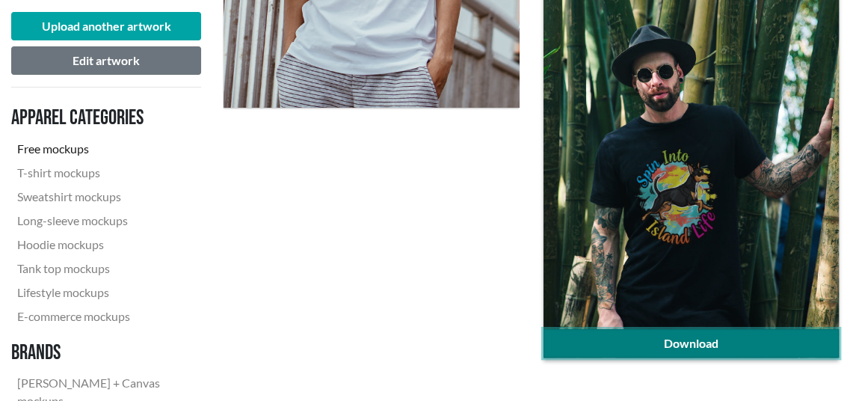
click at [615, 339] on link "Download" at bounding box center [691, 343] width 295 height 28
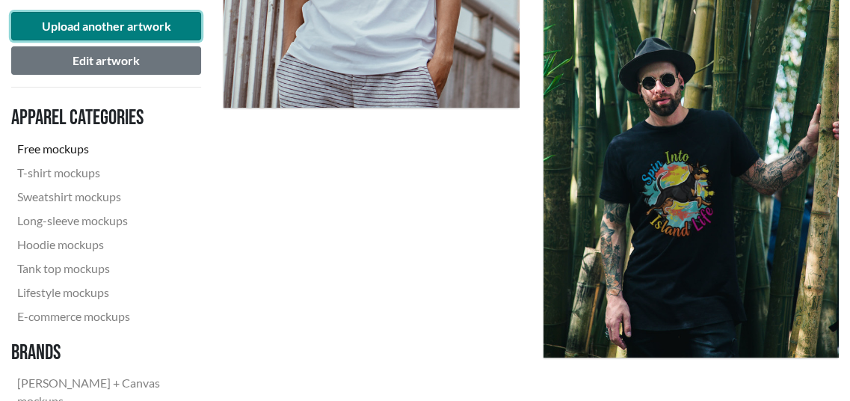
click at [149, 22] on button "Upload another artwork" at bounding box center [106, 26] width 190 height 28
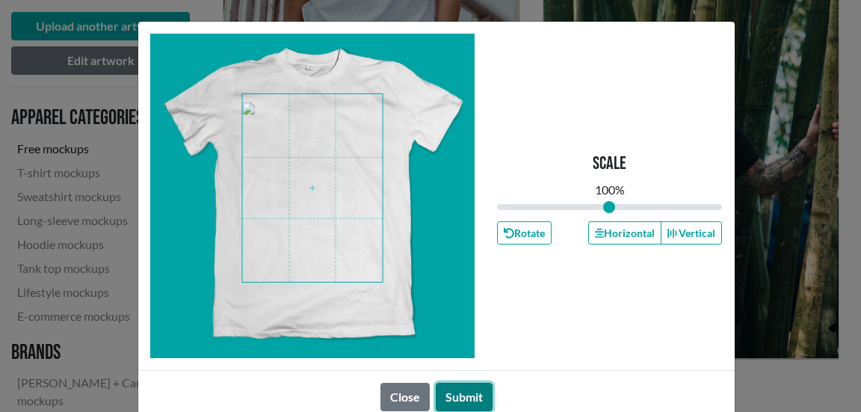
click at [460, 396] on button "Submit" at bounding box center [464, 397] width 57 height 28
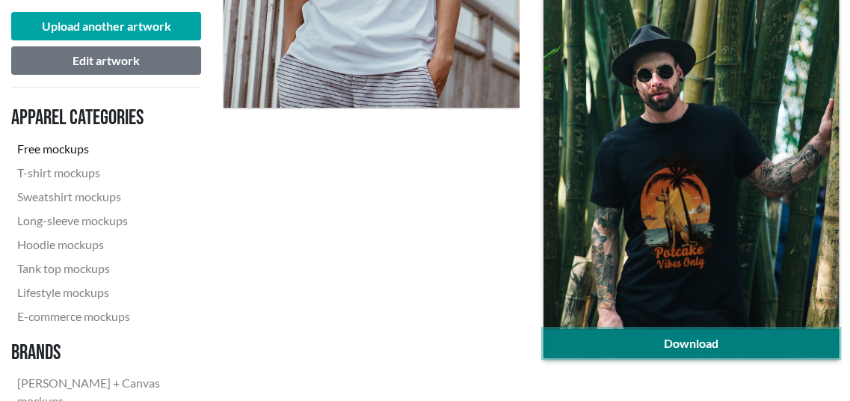
click at [613, 345] on link "Download" at bounding box center [691, 343] width 295 height 28
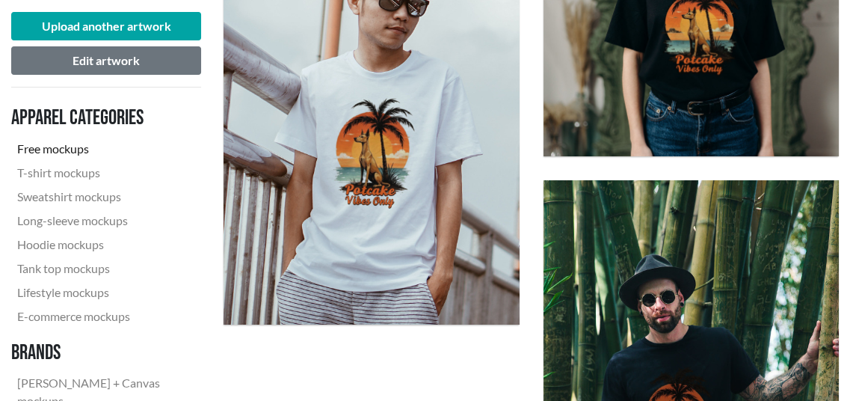
scroll to position [4434, 0]
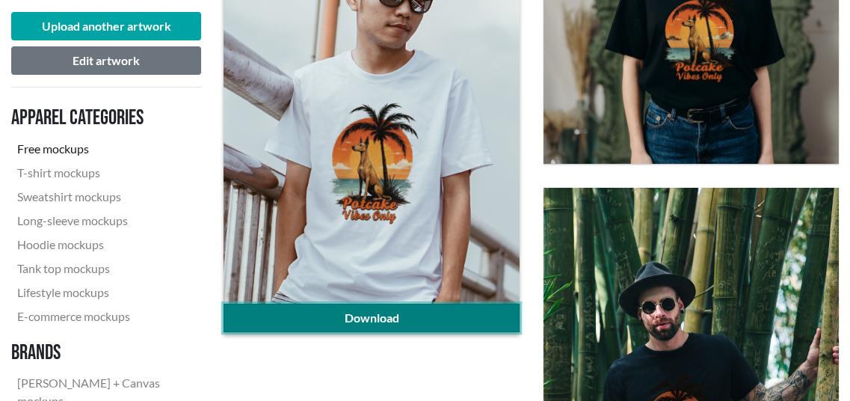
click at [279, 312] on link "Download" at bounding box center [371, 318] width 295 height 28
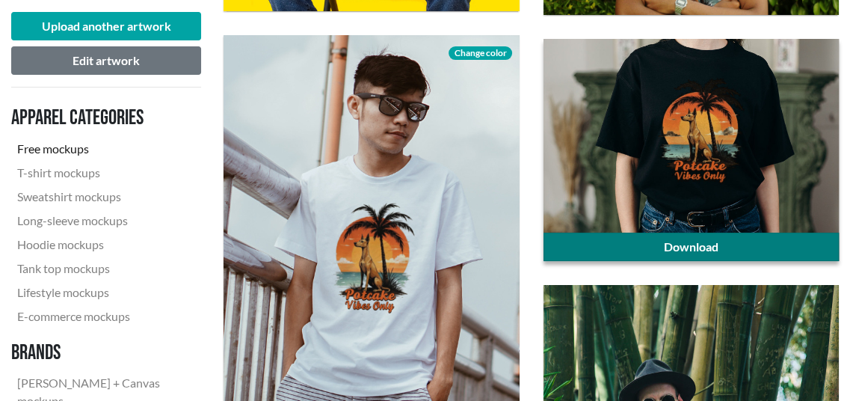
scroll to position [4285, 0]
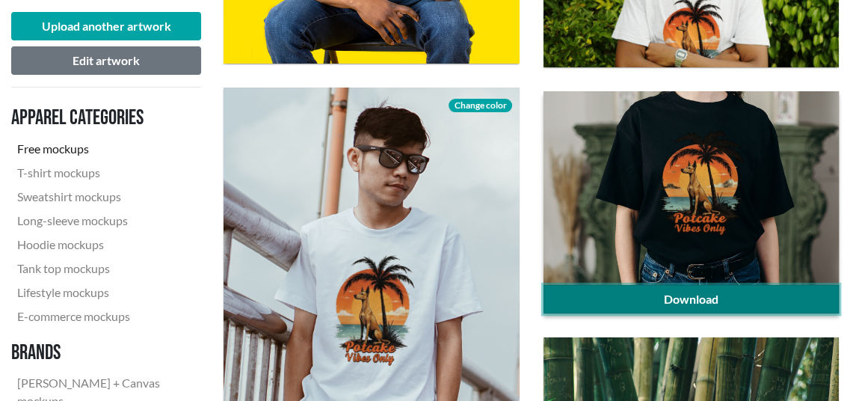
click at [596, 292] on link "Download" at bounding box center [691, 299] width 295 height 28
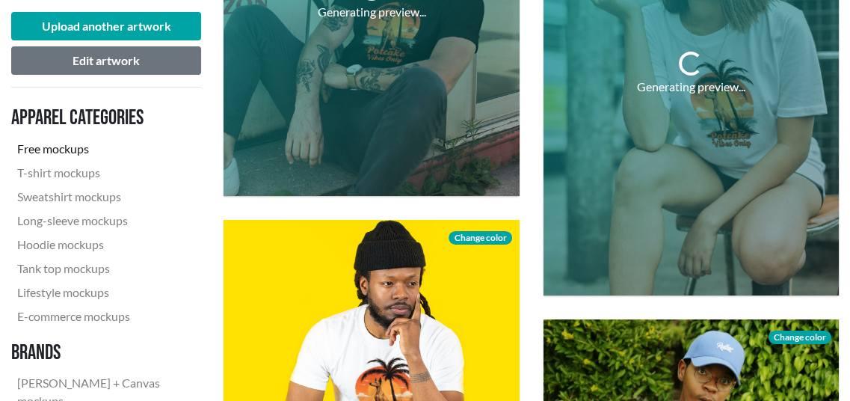
scroll to position [3761, 0]
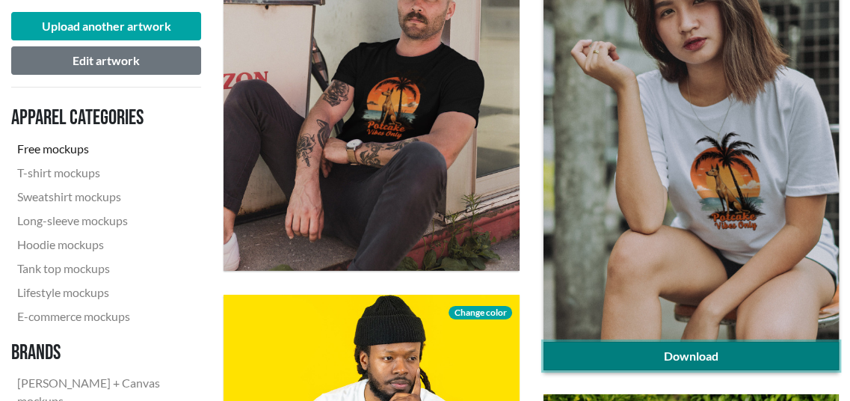
click at [615, 355] on link "Download" at bounding box center [691, 356] width 295 height 28
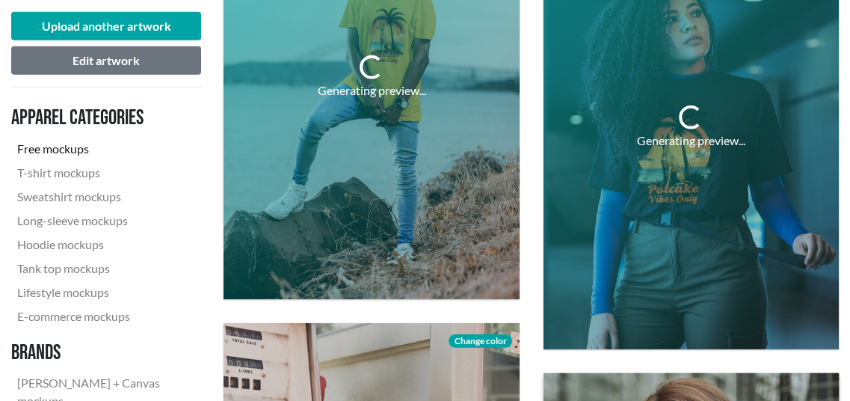
scroll to position [3313, 0]
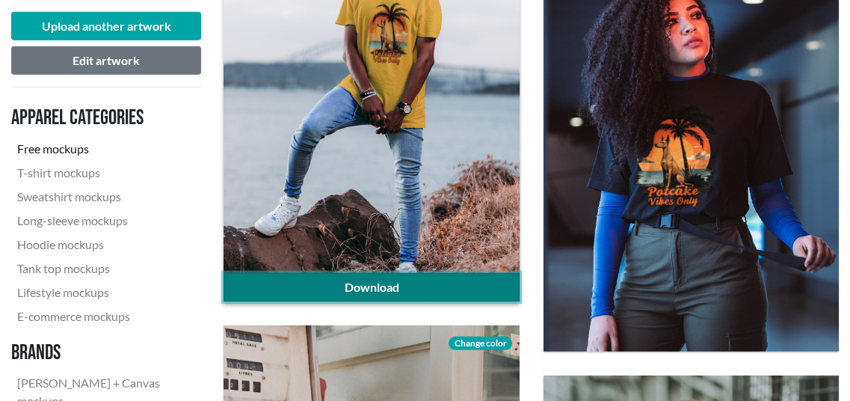
click at [357, 285] on link "Download" at bounding box center [371, 287] width 295 height 28
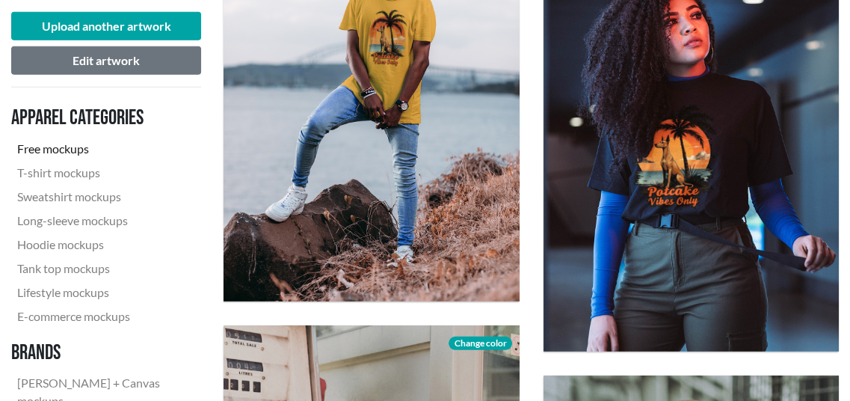
click at [197, 209] on nav "Apparel categories Free mockups T-shirt mockups Sweatshirt mockups Long-sleeve …" at bounding box center [106, 294] width 190 height 391
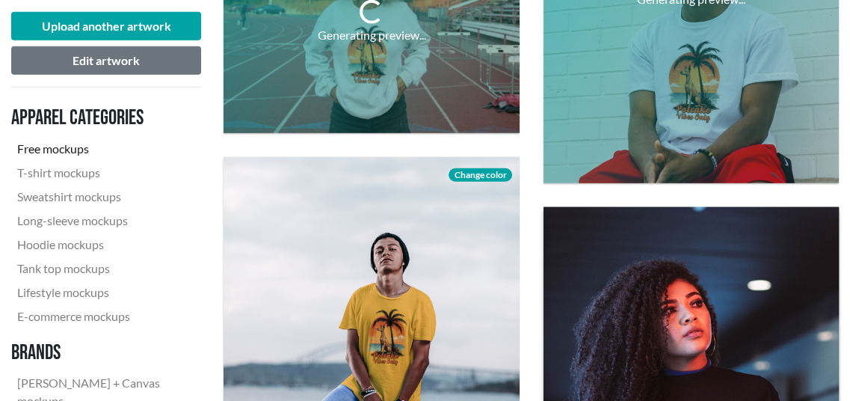
scroll to position [2939, 0]
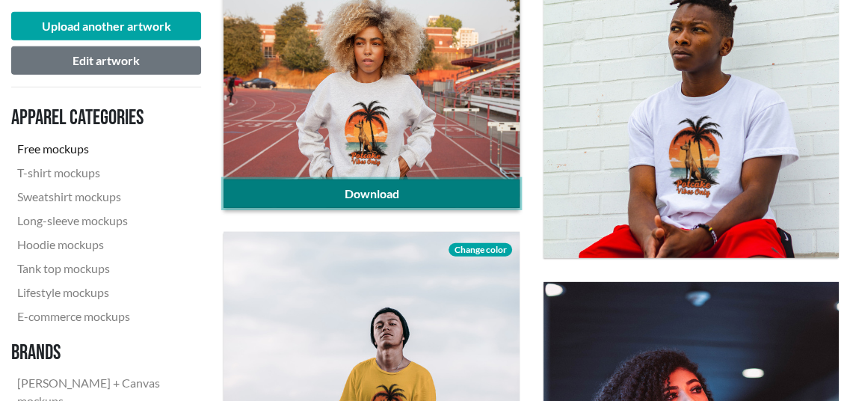
click at [378, 185] on link "Download" at bounding box center [371, 193] width 295 height 28
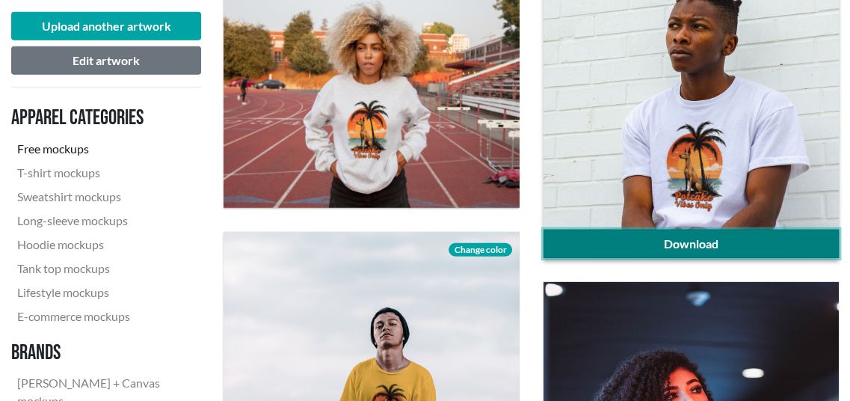
click at [690, 236] on link "Download" at bounding box center [691, 244] width 295 height 28
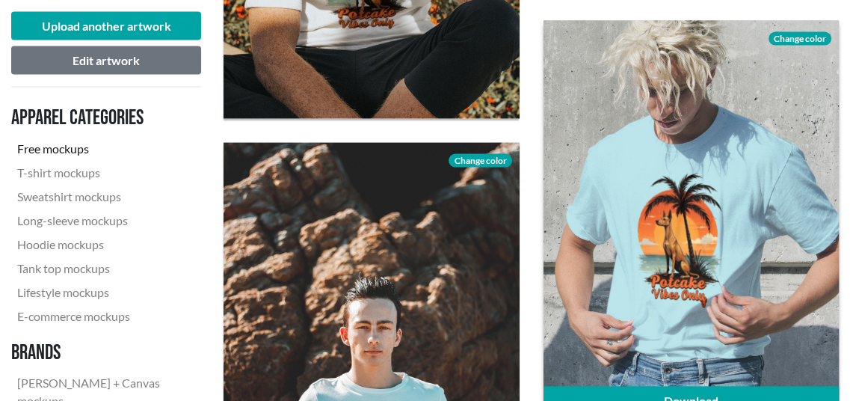
scroll to position [2439, 0]
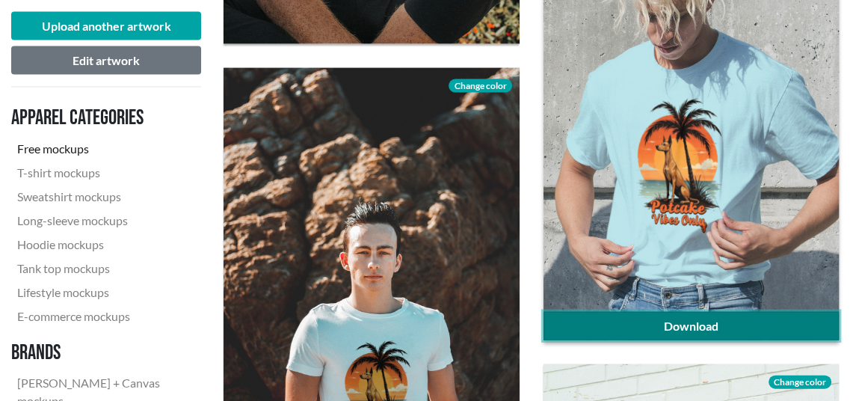
click at [650, 322] on link "Download" at bounding box center [691, 326] width 295 height 28
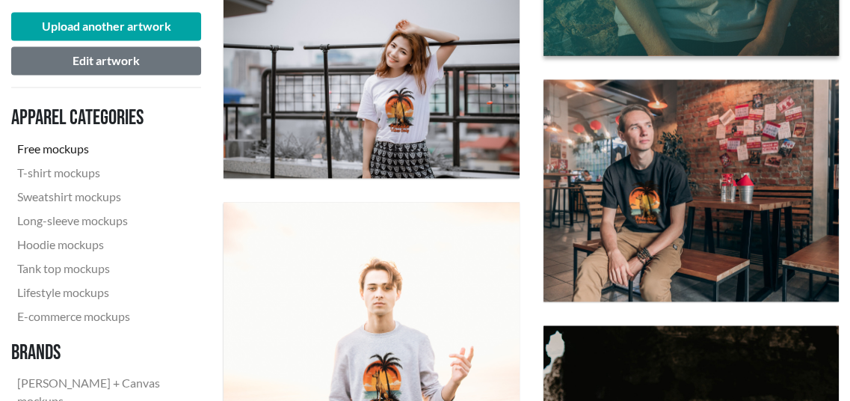
scroll to position [1542, 0]
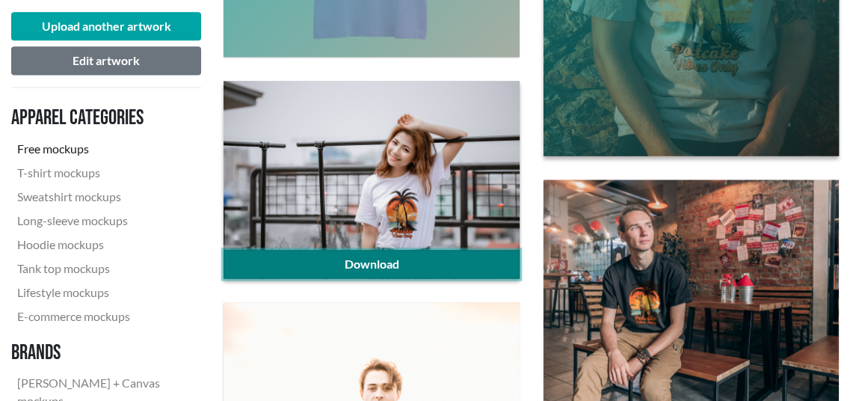
click at [418, 257] on link "Download" at bounding box center [371, 264] width 295 height 28
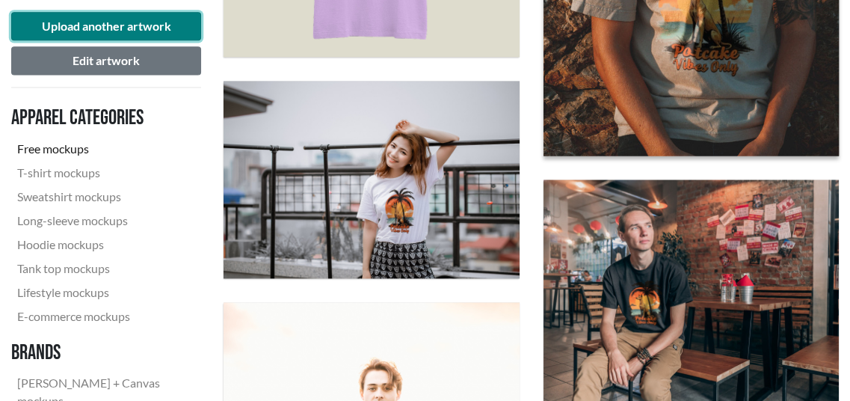
click at [141, 30] on button "Upload another artwork" at bounding box center [106, 26] width 190 height 28
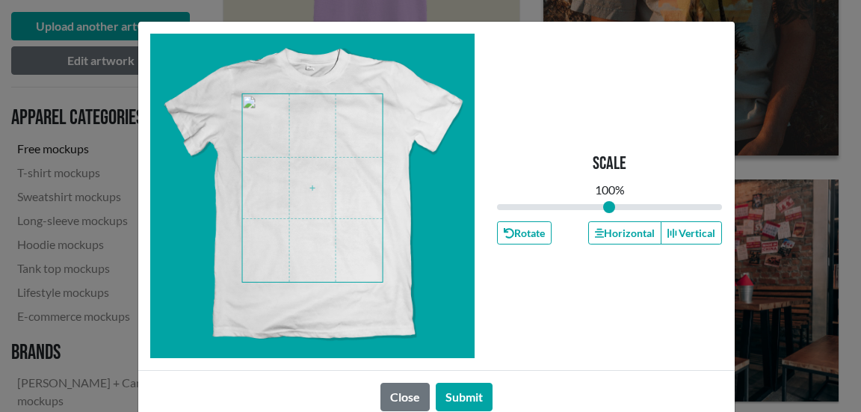
click at [350, 206] on span at bounding box center [312, 188] width 141 height 188
click at [467, 397] on button "Submit" at bounding box center [464, 397] width 57 height 28
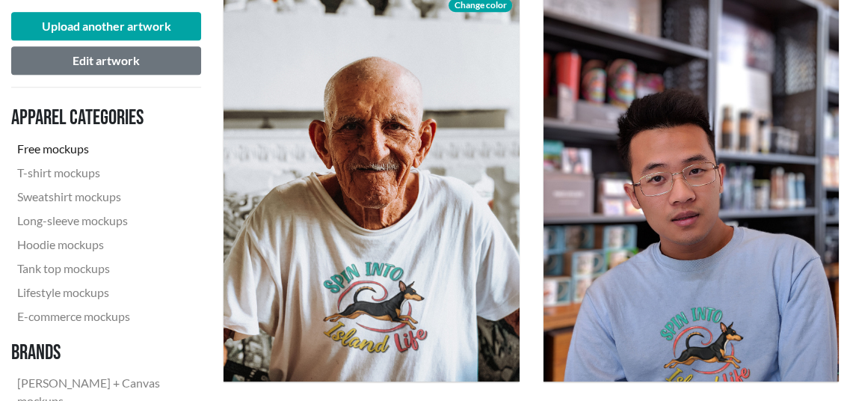
scroll to position [972, 0]
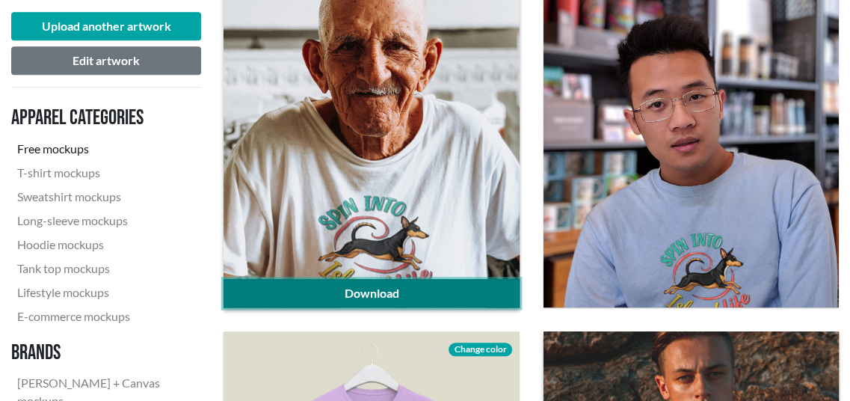
click at [399, 292] on link "Download" at bounding box center [371, 293] width 295 height 28
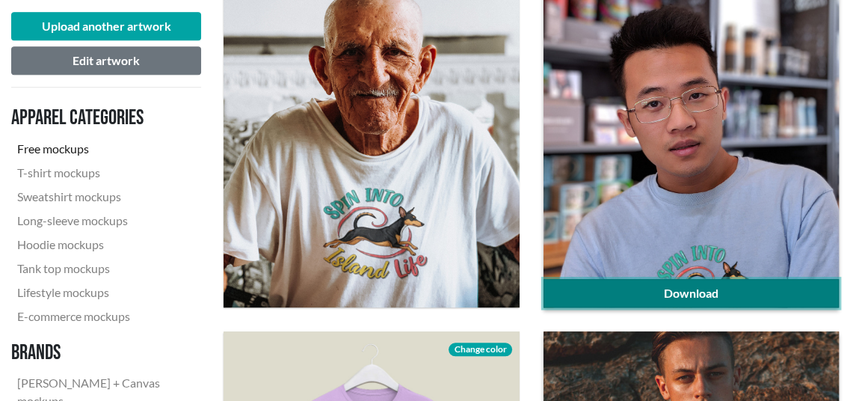
click at [704, 289] on link "Download" at bounding box center [691, 293] width 295 height 28
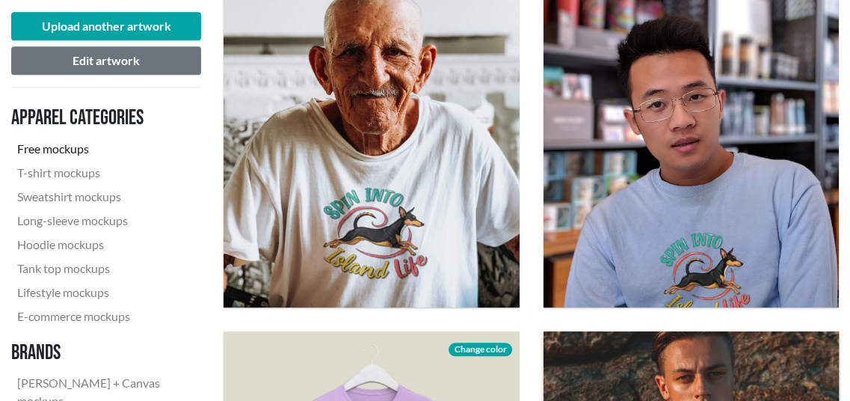
scroll to position [1322, 0]
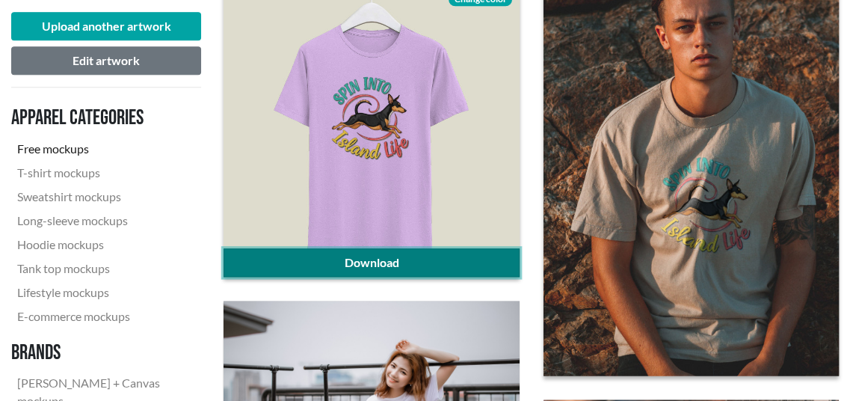
click at [382, 258] on link "Download" at bounding box center [371, 262] width 295 height 28
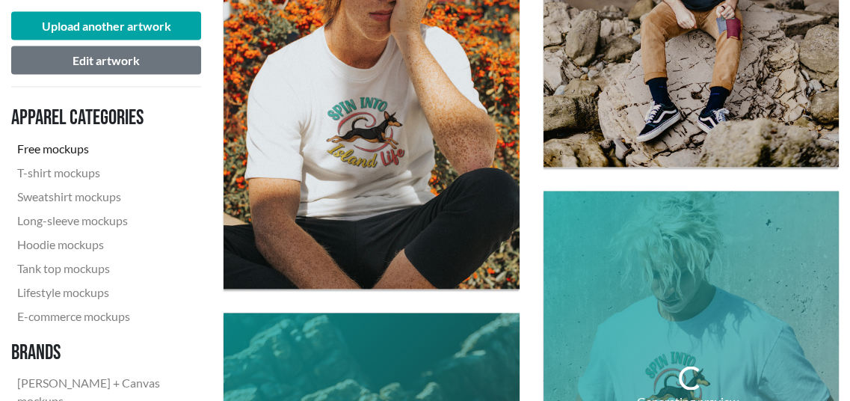
scroll to position [2219, 0]
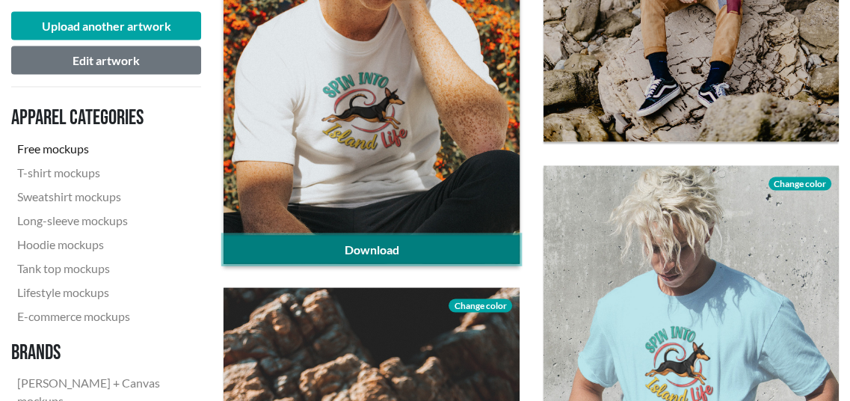
click at [386, 252] on link "Download" at bounding box center [371, 250] width 295 height 28
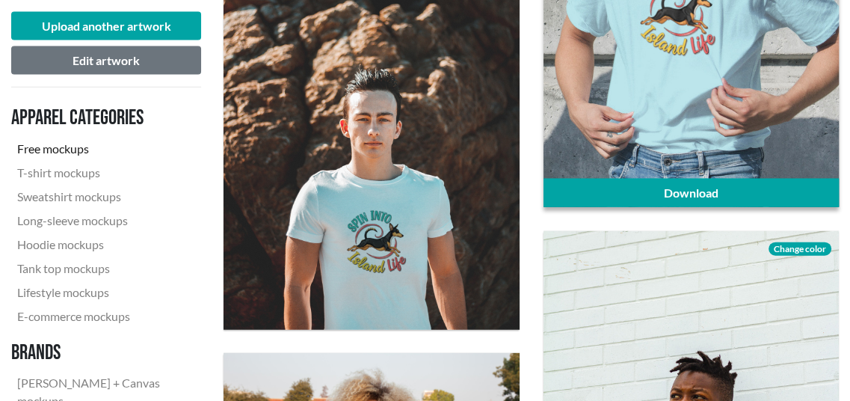
scroll to position [2593, 0]
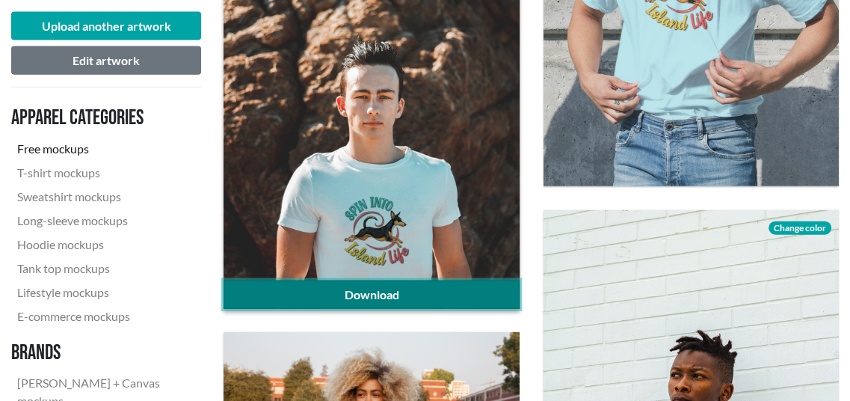
click at [446, 298] on link "Download" at bounding box center [371, 294] width 295 height 28
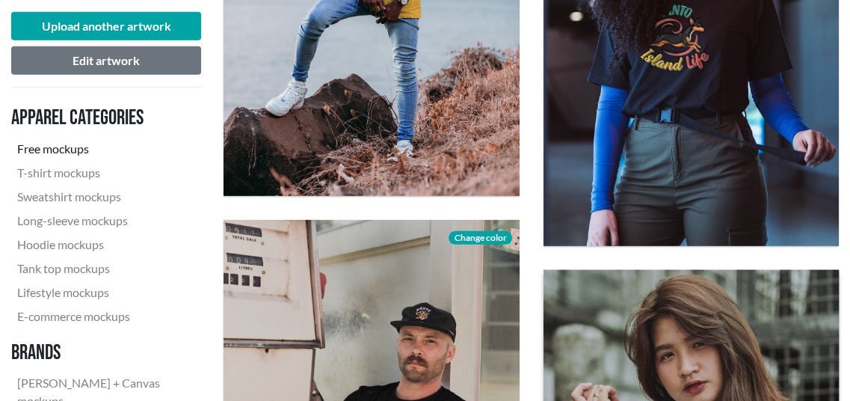
scroll to position [3392, 0]
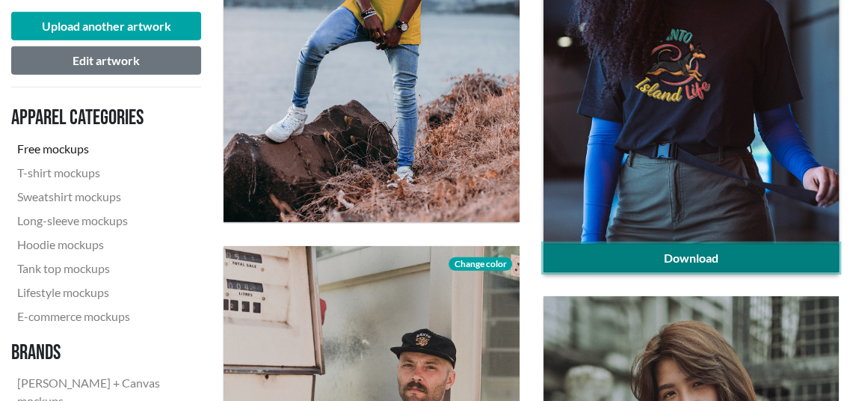
click at [678, 250] on link "Download" at bounding box center [691, 258] width 295 height 28
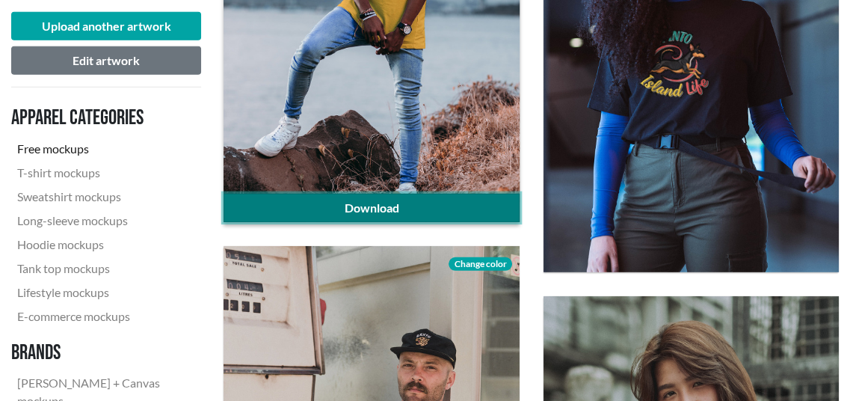
click at [404, 201] on link "Download" at bounding box center [371, 208] width 295 height 28
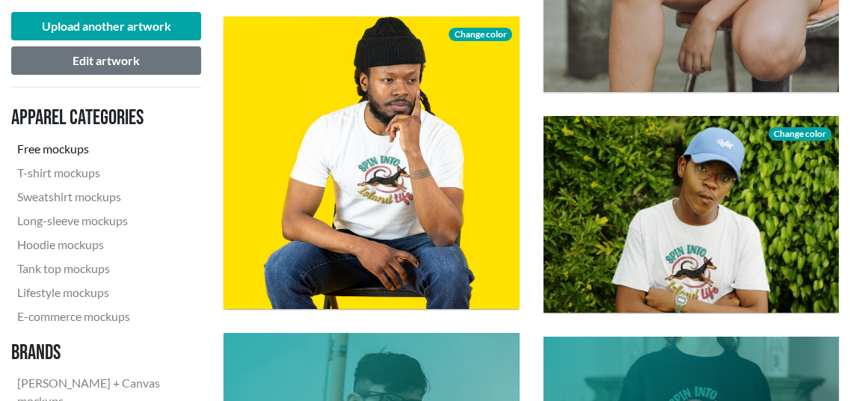
scroll to position [4065, 0]
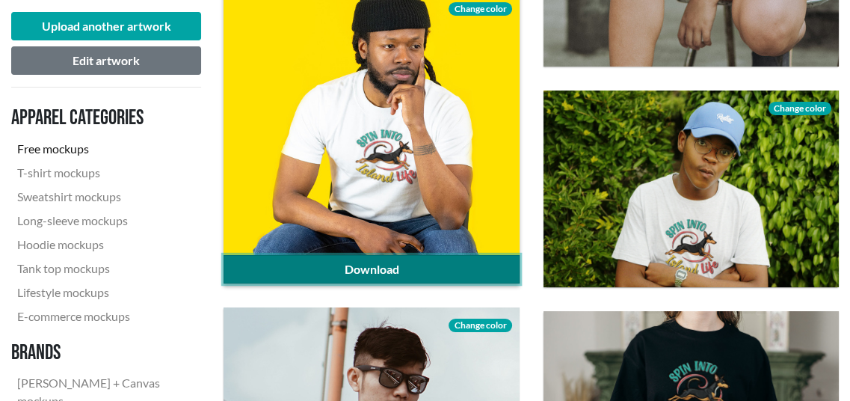
click at [392, 262] on link "Download" at bounding box center [371, 269] width 295 height 28
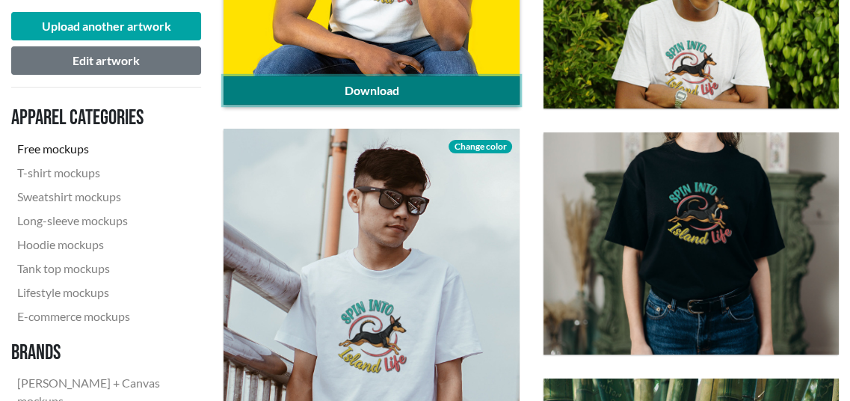
scroll to position [4289, 0]
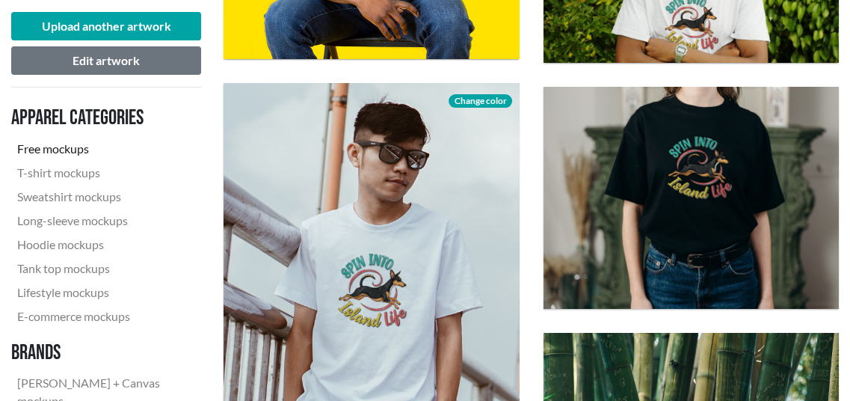
click at [194, 221] on nav "Apparel categories Free mockups T-shirt mockups Sweatshirt mockups Long-sleeve …" at bounding box center [106, 294] width 190 height 391
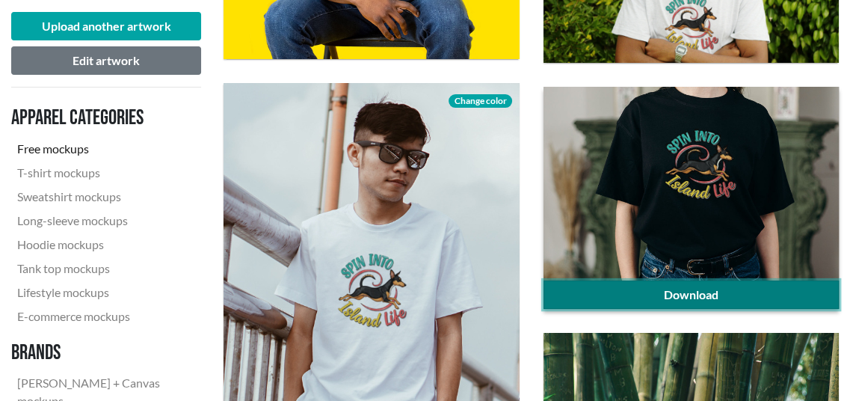
click at [747, 296] on link "Download" at bounding box center [691, 294] width 295 height 28
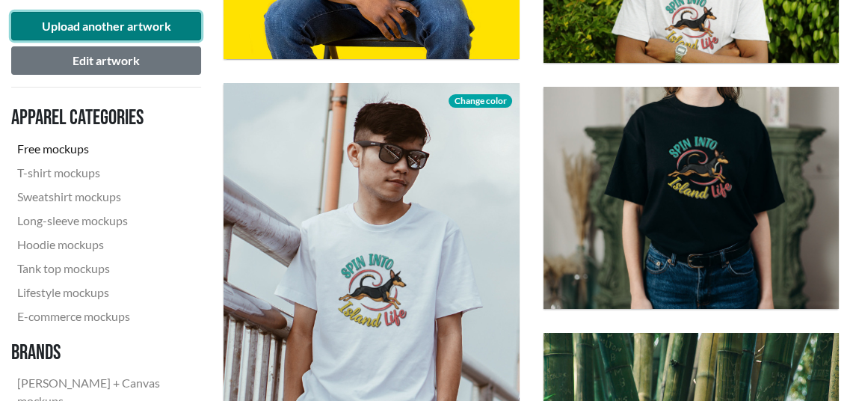
click at [53, 26] on button "Upload another artwork" at bounding box center [106, 26] width 190 height 28
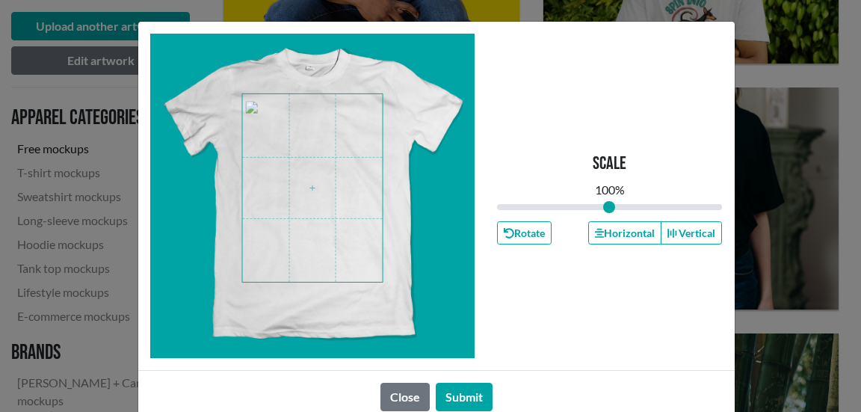
click at [340, 191] on span at bounding box center [312, 188] width 141 height 188
click at [292, 212] on span at bounding box center [312, 188] width 141 height 188
click at [469, 396] on button "Submit" at bounding box center [464, 397] width 57 height 28
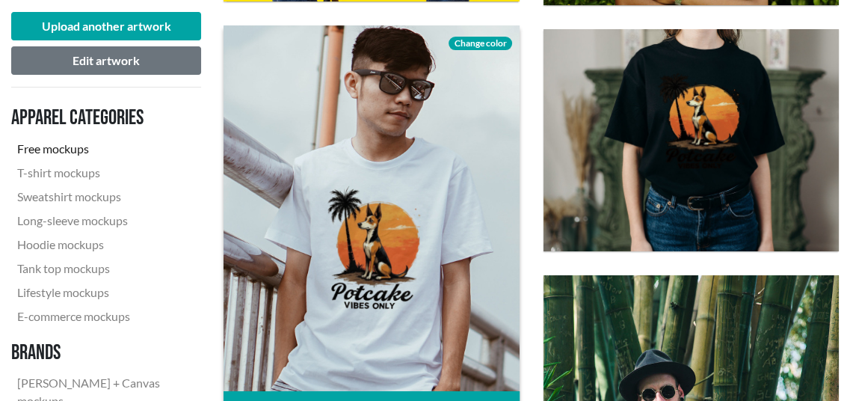
scroll to position [4439, 0]
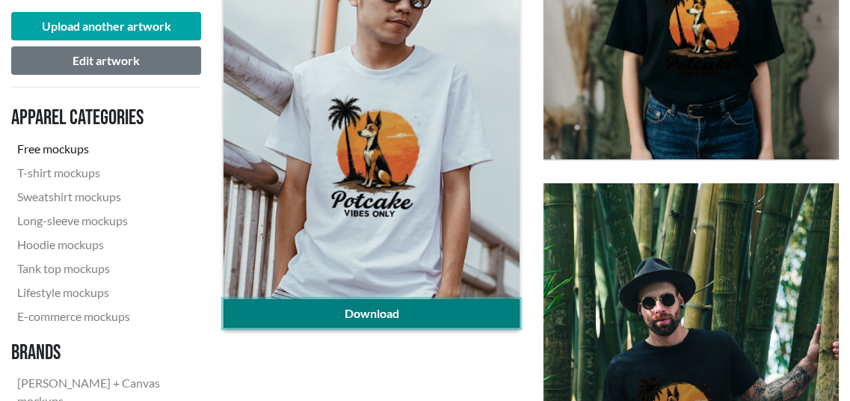
click at [409, 310] on link "Download" at bounding box center [371, 313] width 295 height 28
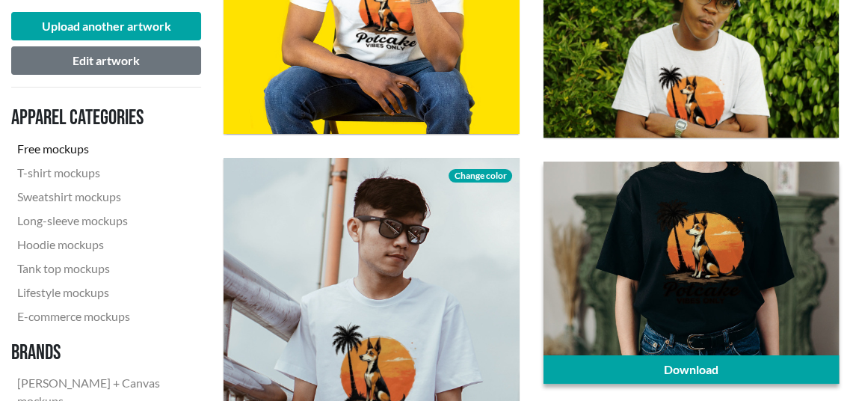
scroll to position [4065, 0]
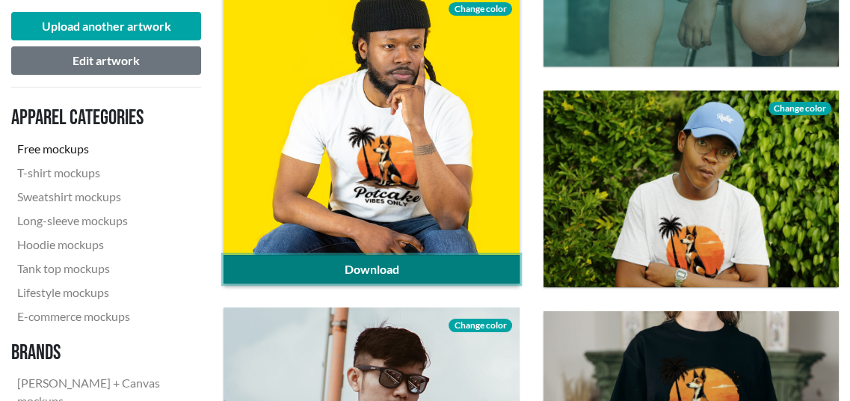
click at [413, 266] on link "Download" at bounding box center [371, 269] width 295 height 28
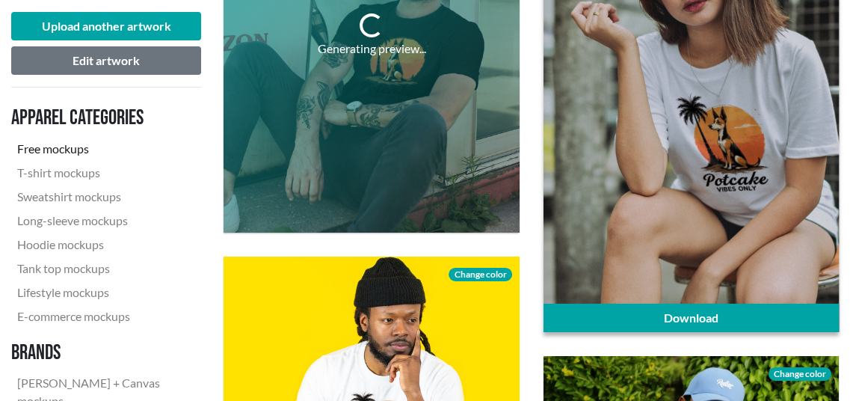
scroll to position [3864, 0]
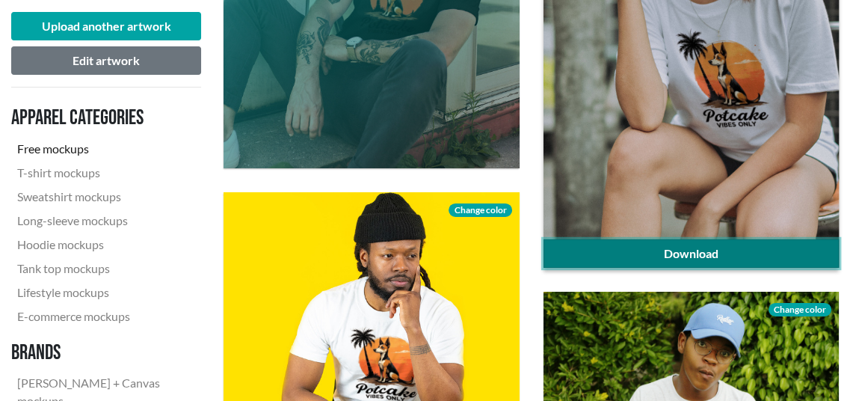
click at [702, 256] on link "Download" at bounding box center [691, 253] width 295 height 28
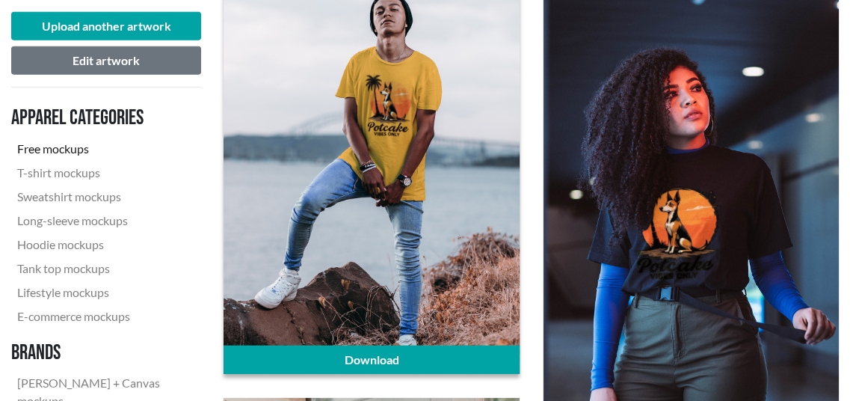
scroll to position [3266, 0]
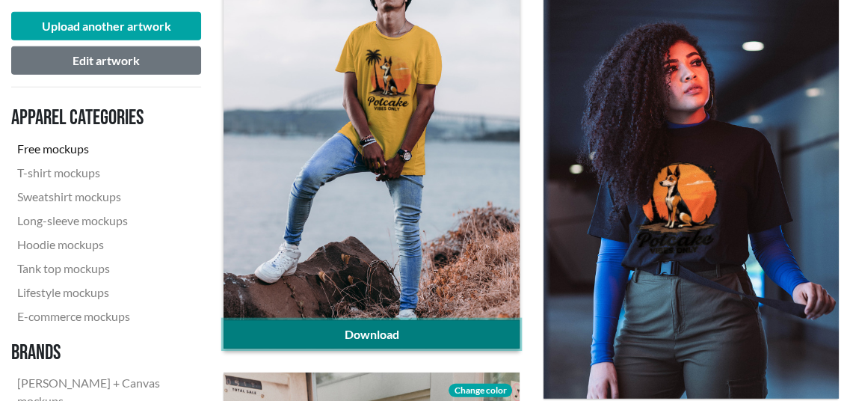
click at [333, 329] on link "Download" at bounding box center [371, 334] width 295 height 28
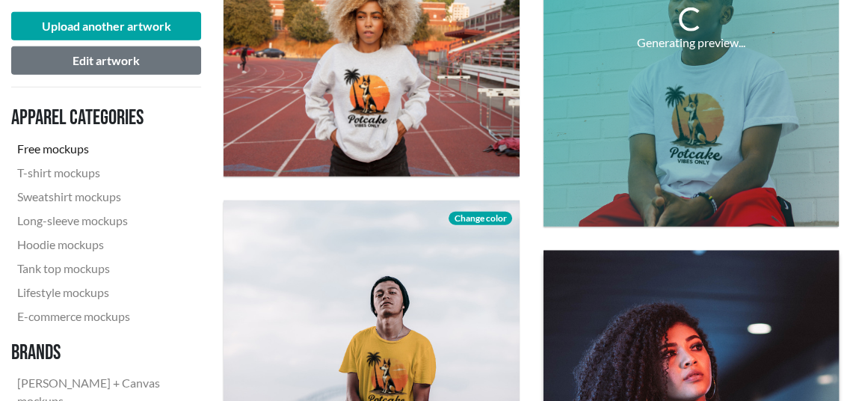
scroll to position [2967, 0]
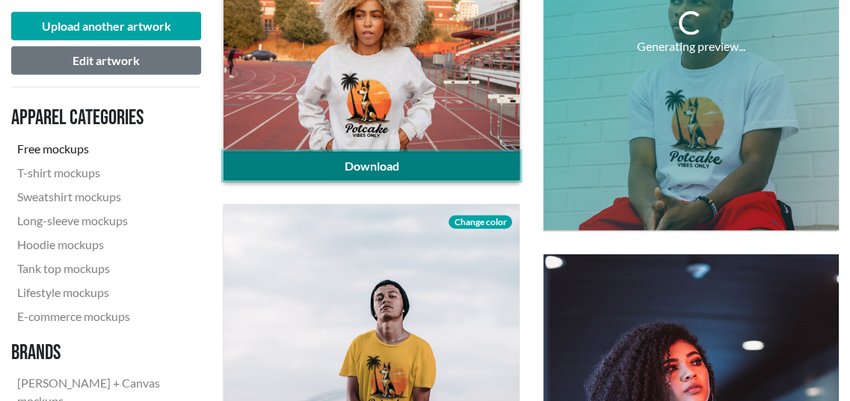
click at [431, 171] on link "Download" at bounding box center [371, 166] width 295 height 28
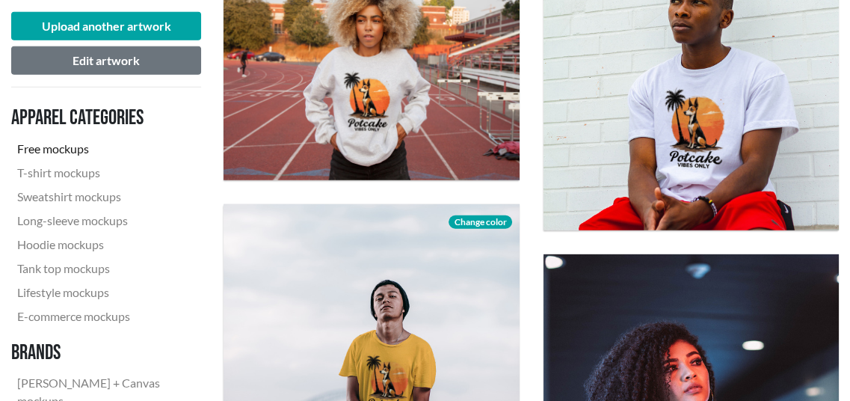
click at [848, 119] on div "Download Change color" at bounding box center [691, 33] width 319 height 418
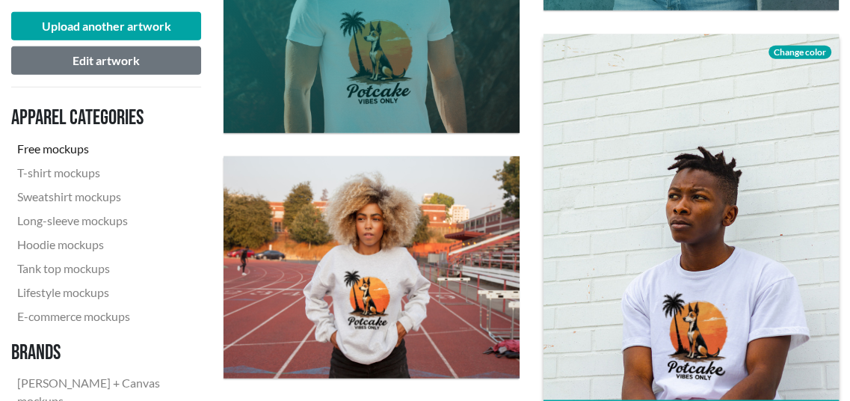
scroll to position [2742, 0]
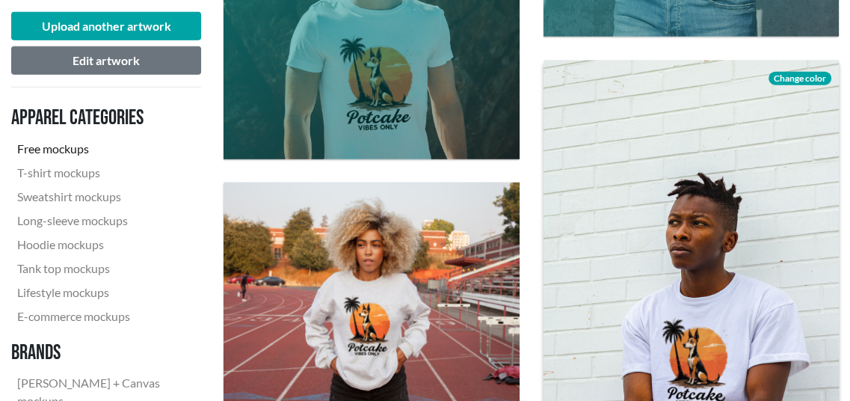
click at [798, 77] on span "Change color" at bounding box center [800, 78] width 63 height 13
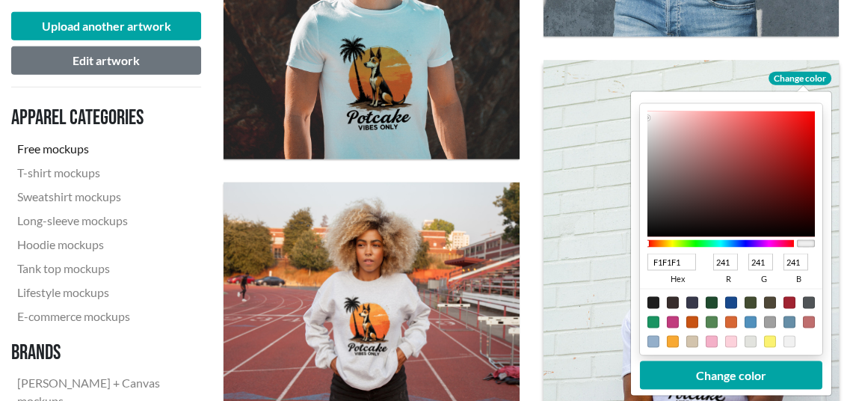
click at [751, 324] on div at bounding box center [750, 322] width 12 height 12
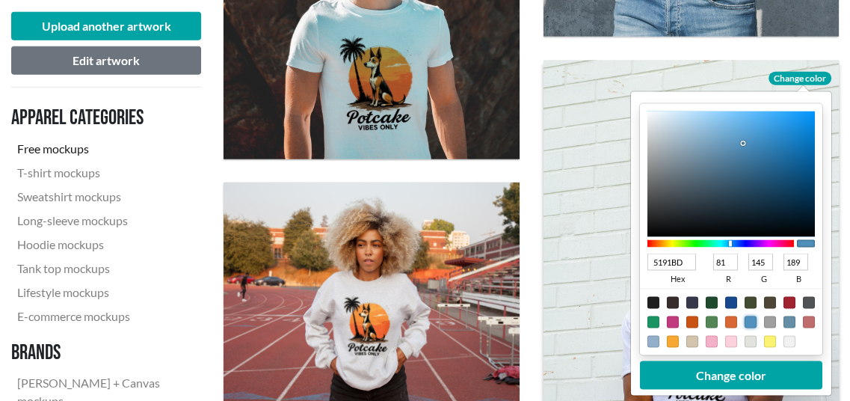
type input "5191BD"
type input "81"
type input "145"
type input "189"
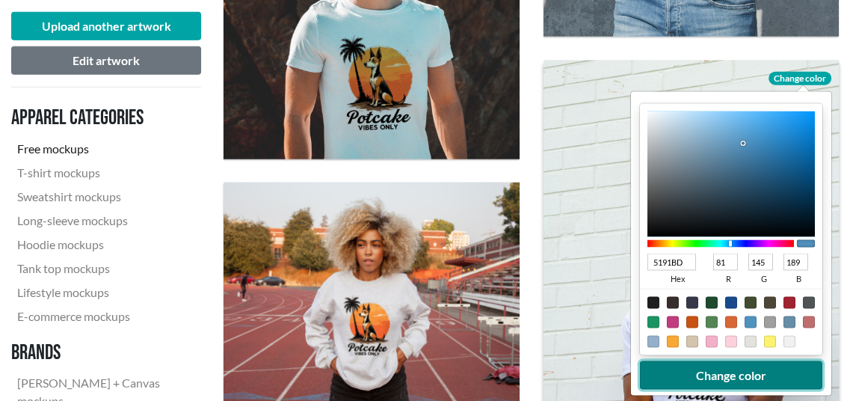
click at [743, 381] on button "Change color" at bounding box center [730, 374] width 182 height 28
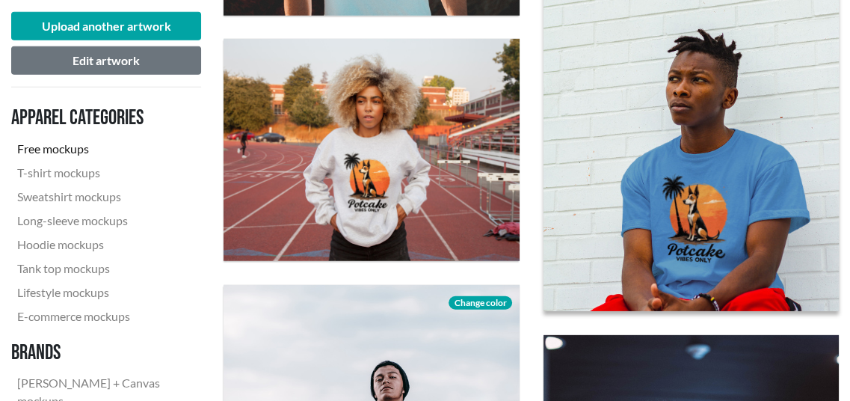
scroll to position [2892, 0]
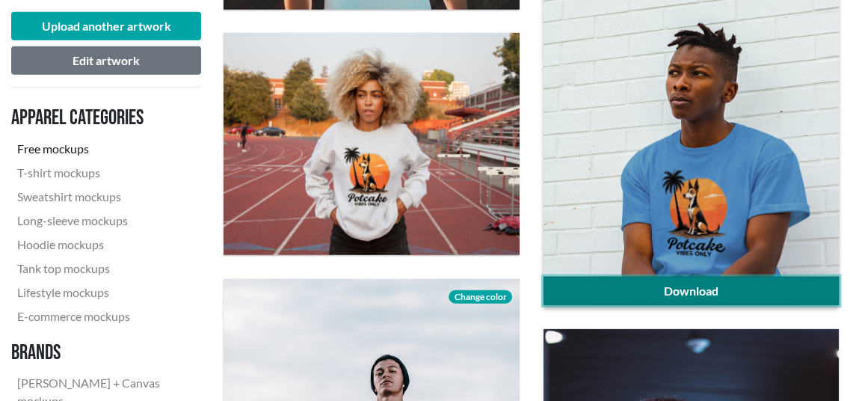
click at [729, 286] on link "Download" at bounding box center [691, 291] width 295 height 28
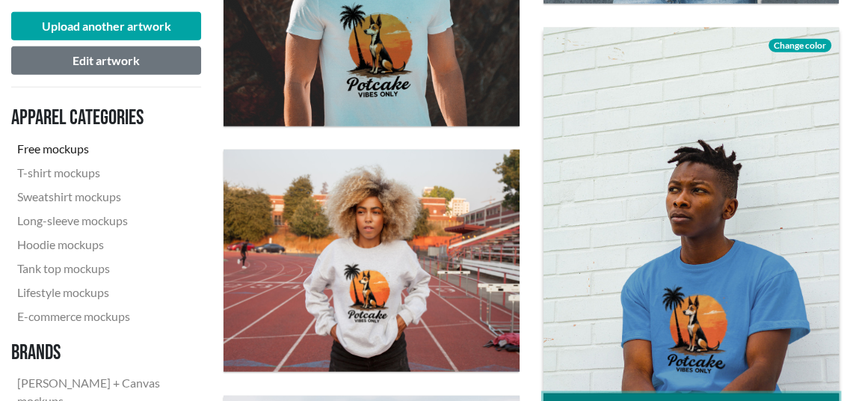
scroll to position [2593, 0]
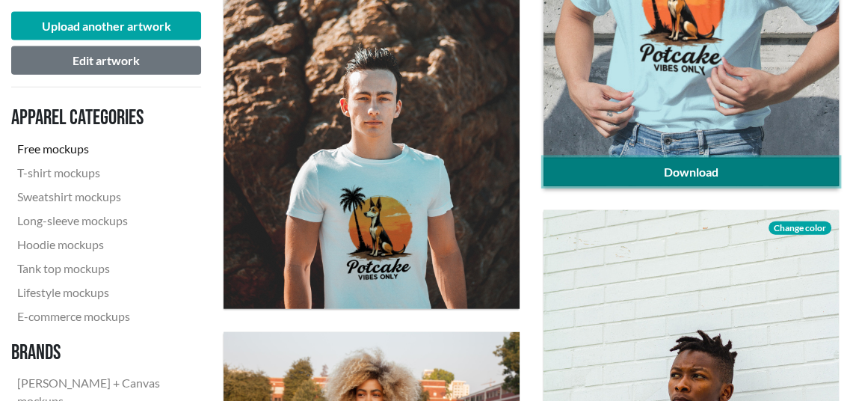
click at [814, 165] on link "Download" at bounding box center [691, 172] width 295 height 28
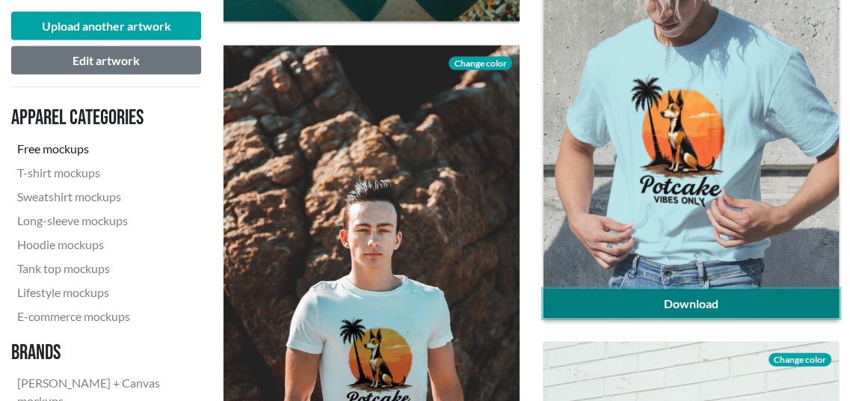
scroll to position [2443, 0]
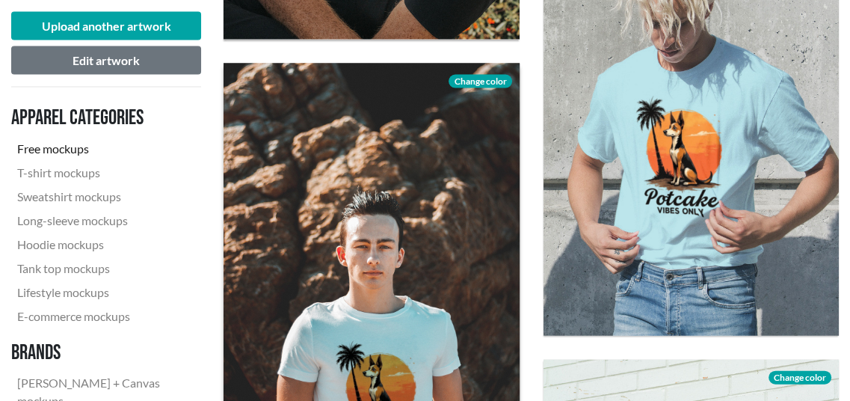
click at [480, 77] on span "Change color" at bounding box center [480, 81] width 63 height 13
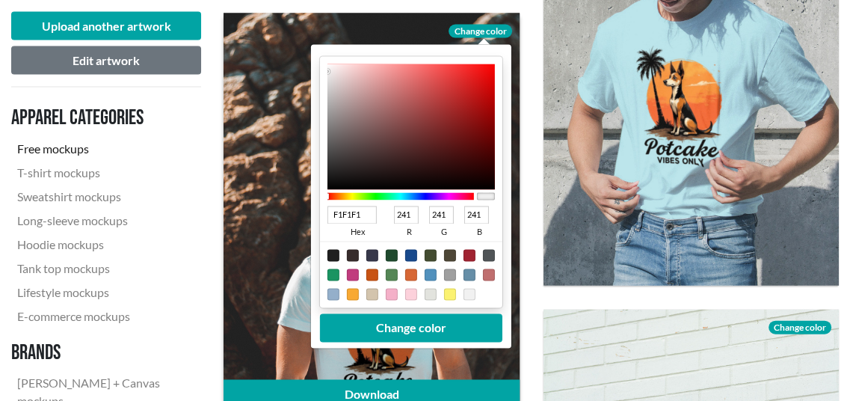
scroll to position [2518, 0]
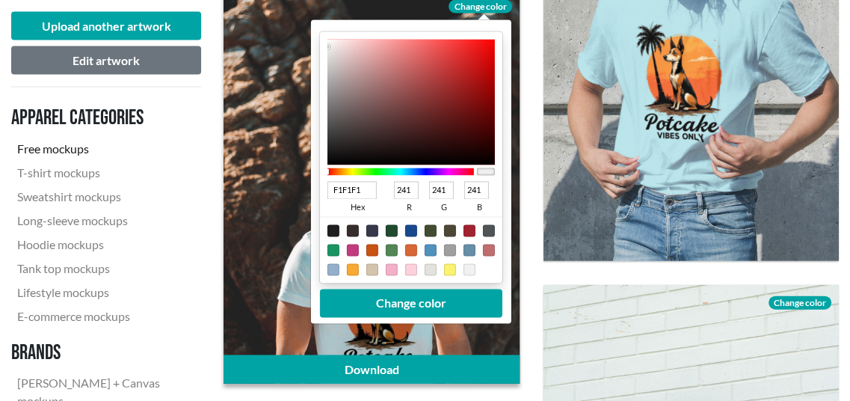
drag, startPoint x: 354, startPoint y: 175, endPoint x: 354, endPoint y: 161, distance: 14.2
click at [354, 173] on div at bounding box center [400, 171] width 147 height 13
click at [352, 170] on div at bounding box center [400, 171] width 147 height 7
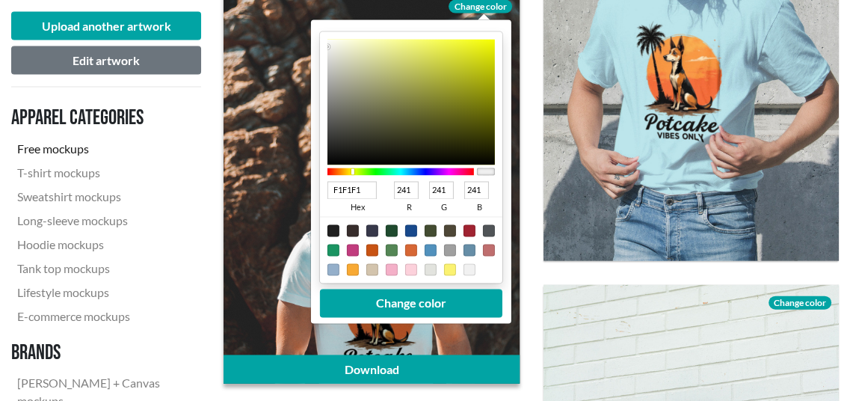
type input "F1F570"
type input "245"
type input "112"
click at [418, 44] on div at bounding box center [410, 103] width 167 height 126
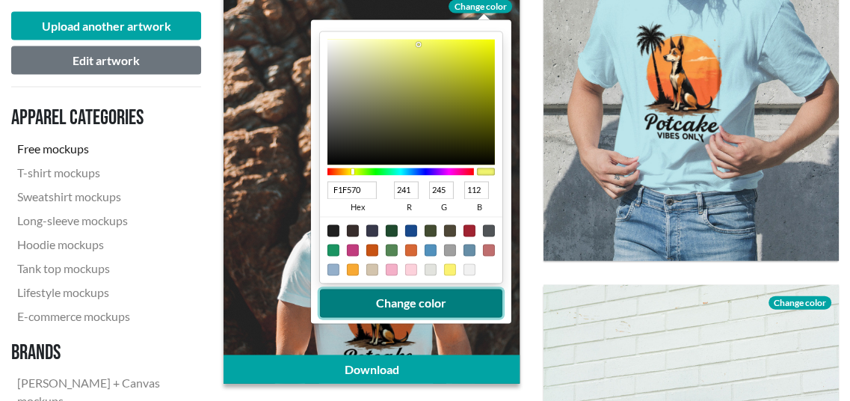
click at [386, 307] on button "Change color" at bounding box center [411, 303] width 182 height 28
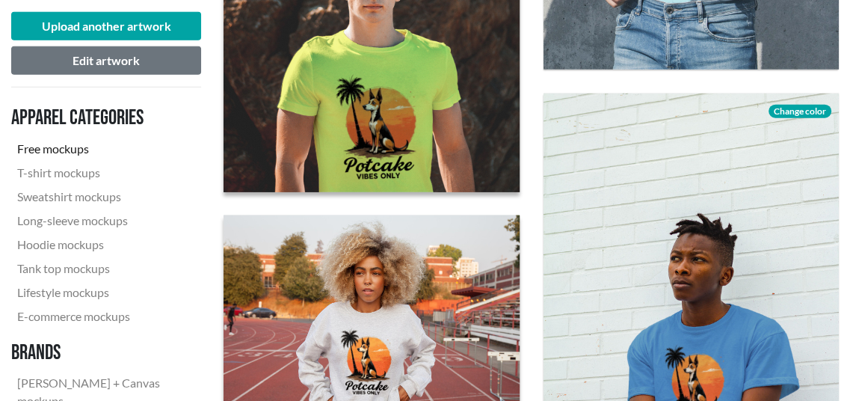
scroll to position [2742, 0]
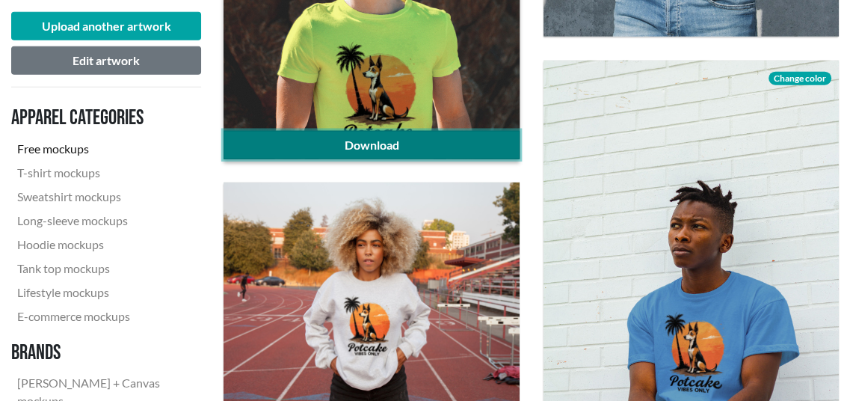
click at [407, 147] on link "Download" at bounding box center [371, 145] width 295 height 28
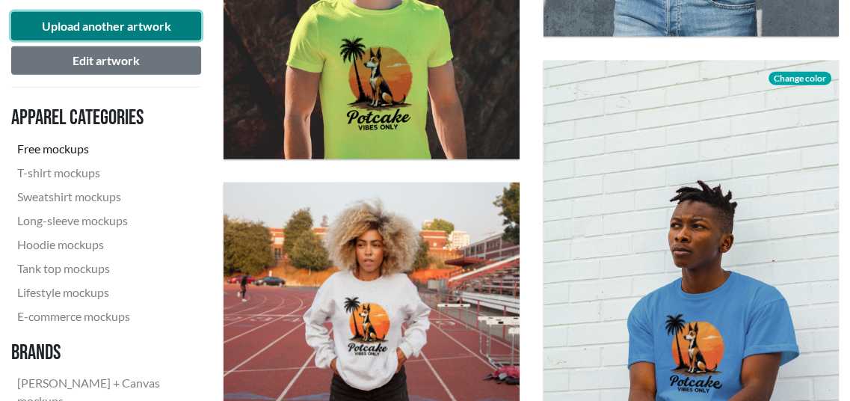
click at [137, 27] on button "Upload another artwork" at bounding box center [106, 26] width 190 height 28
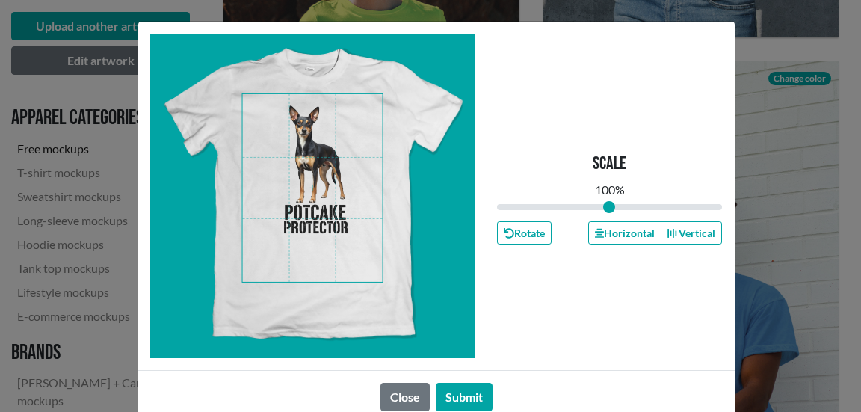
click at [331, 204] on span at bounding box center [312, 188] width 141 height 188
click at [462, 396] on button "Submit" at bounding box center [464, 397] width 57 height 28
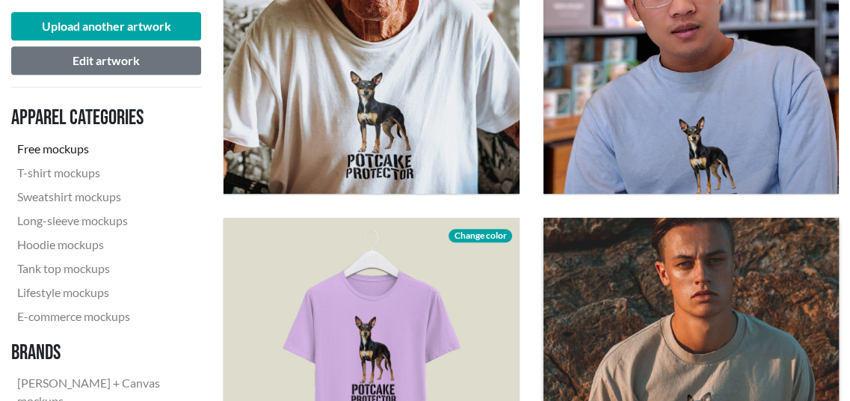
scroll to position [1098, 0]
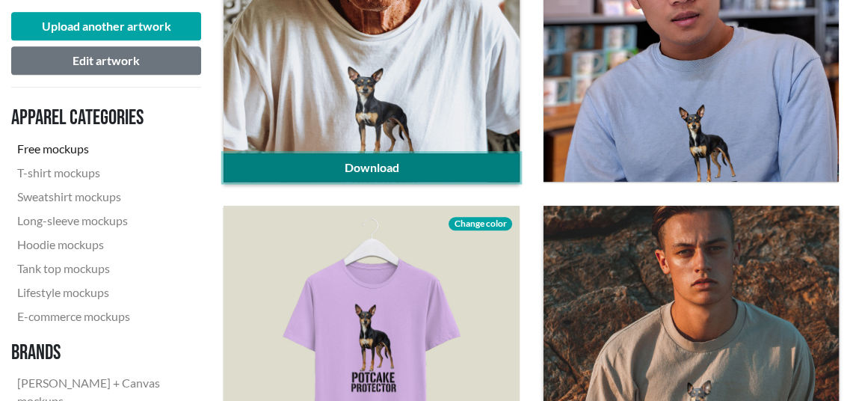
click at [404, 176] on link "Download" at bounding box center [371, 167] width 295 height 28
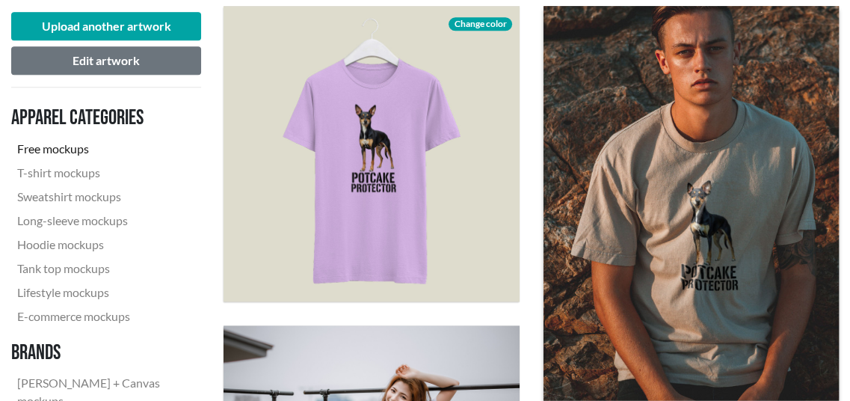
scroll to position [1322, 0]
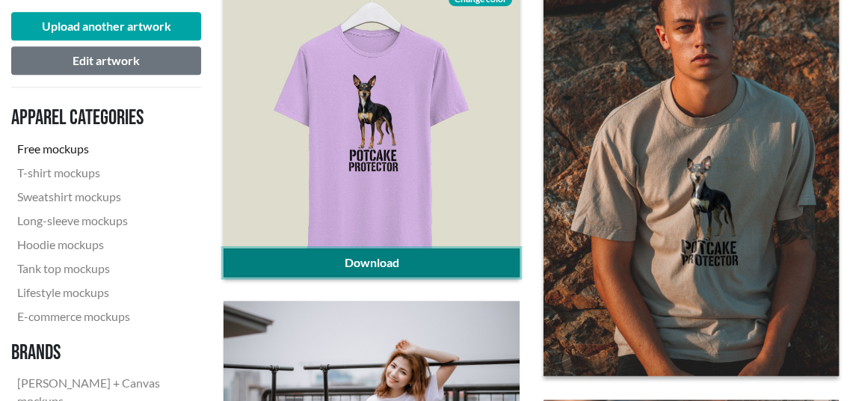
click at [398, 256] on link "Download" at bounding box center [371, 262] width 295 height 28
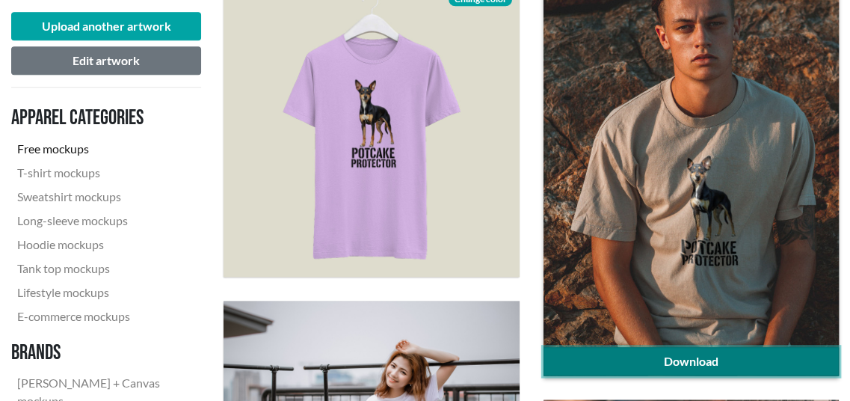
click at [802, 355] on link "Download" at bounding box center [691, 361] width 295 height 28
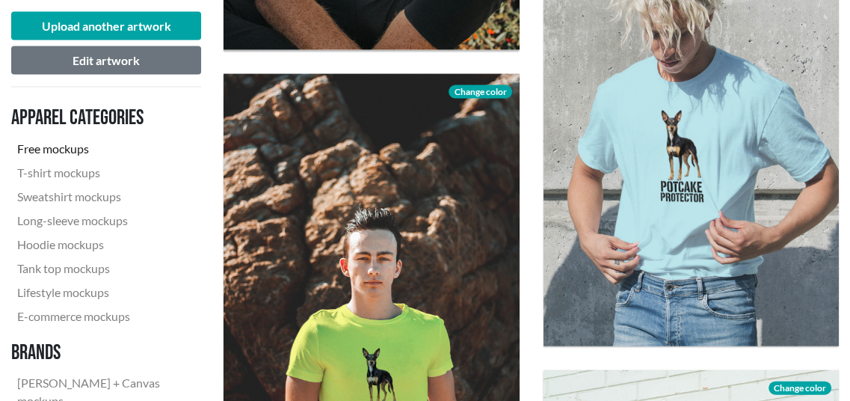
scroll to position [2518, 0]
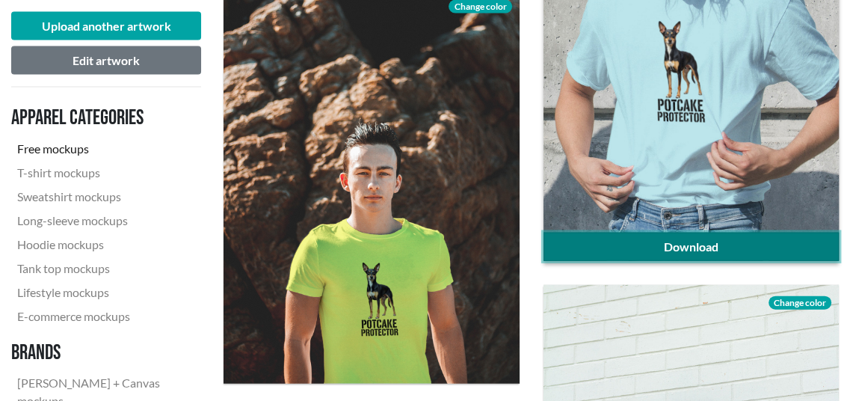
click at [613, 241] on link "Download" at bounding box center [691, 247] width 295 height 28
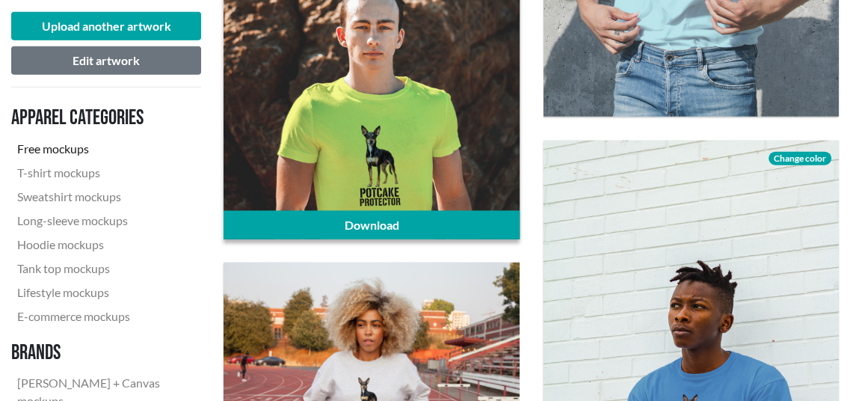
scroll to position [2668, 0]
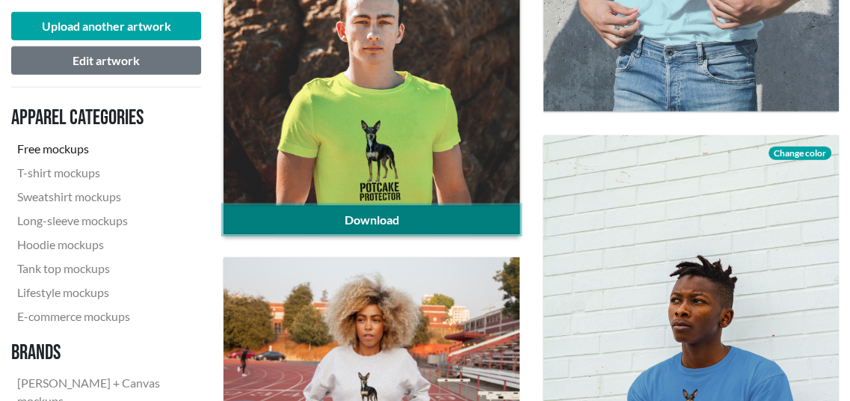
click at [419, 225] on link "Download" at bounding box center [371, 220] width 295 height 28
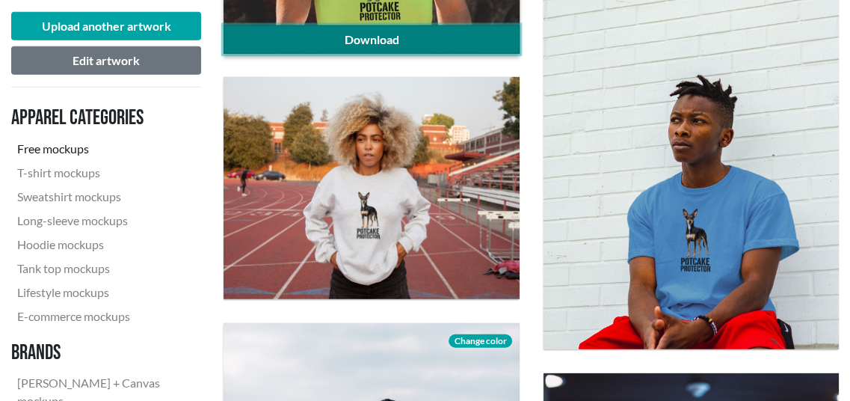
scroll to position [2967, 0]
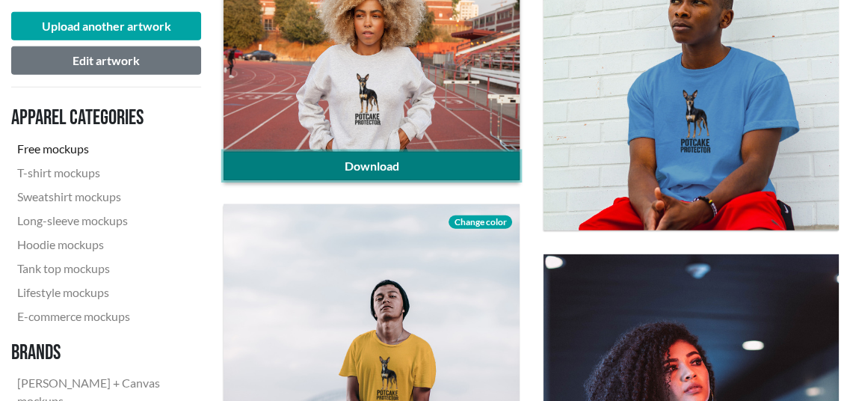
click at [429, 167] on link "Download" at bounding box center [371, 166] width 295 height 28
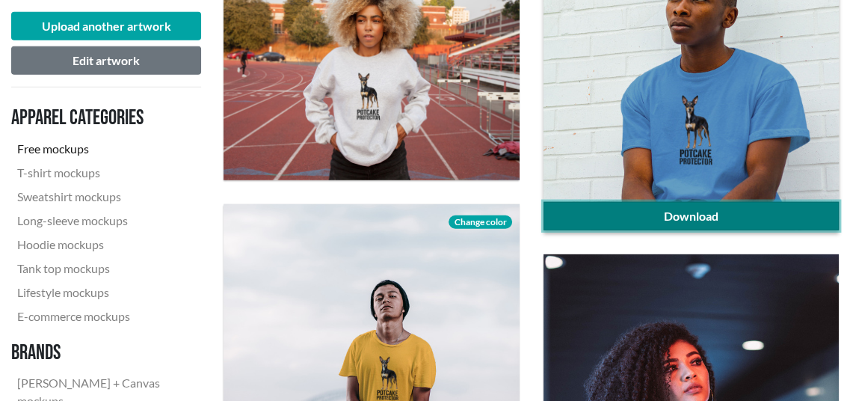
click at [657, 221] on link "Download" at bounding box center [691, 216] width 295 height 28
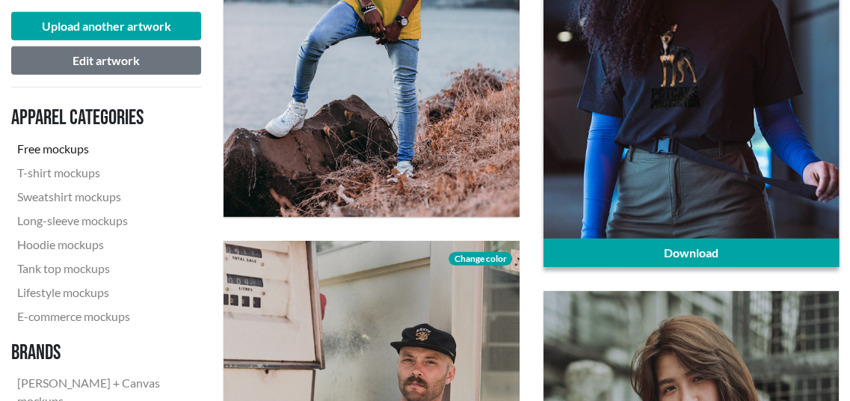
scroll to position [3415, 0]
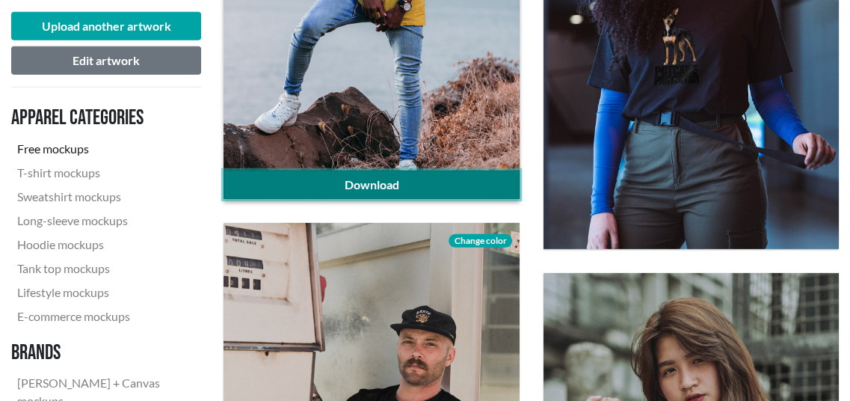
click at [449, 186] on link "Download" at bounding box center [371, 184] width 295 height 28
